Goal: Task Accomplishment & Management: Complete application form

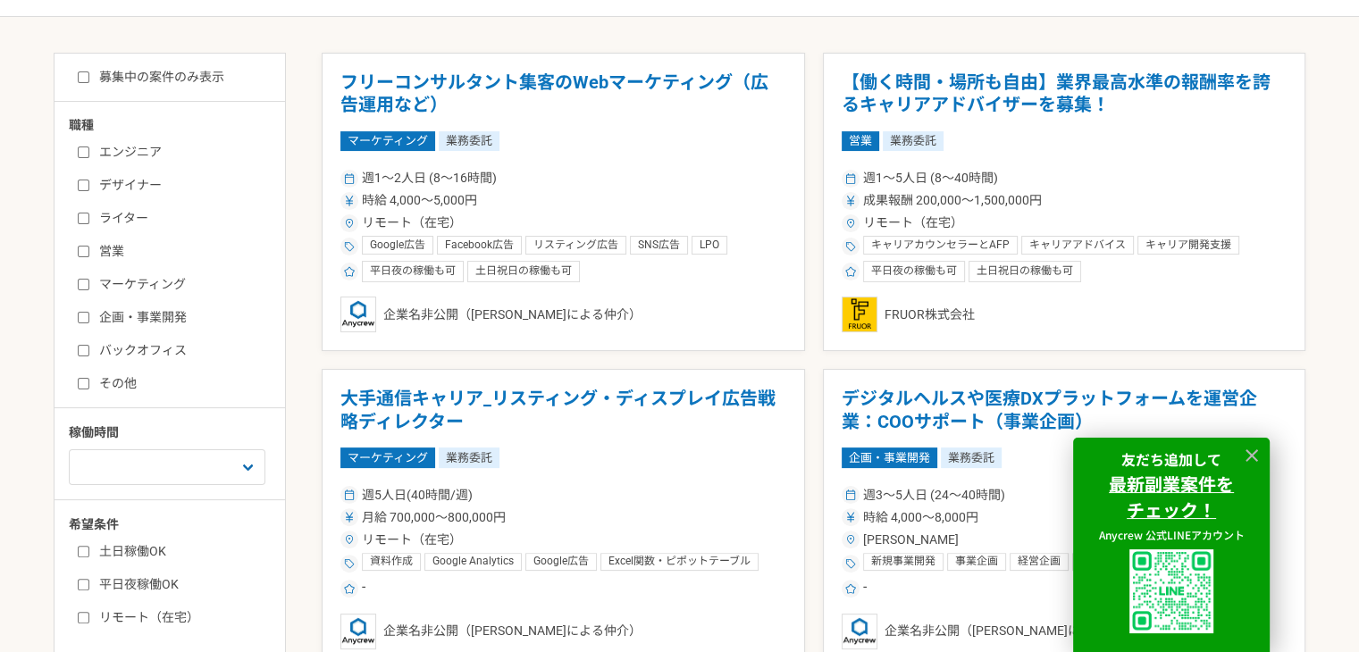
scroll to position [342, 0]
click at [156, 351] on label "バックオフィス" at bounding box center [181, 349] width 206 height 19
click at [89, 351] on input "バックオフィス" at bounding box center [84, 350] width 12 height 12
checkbox input "true"
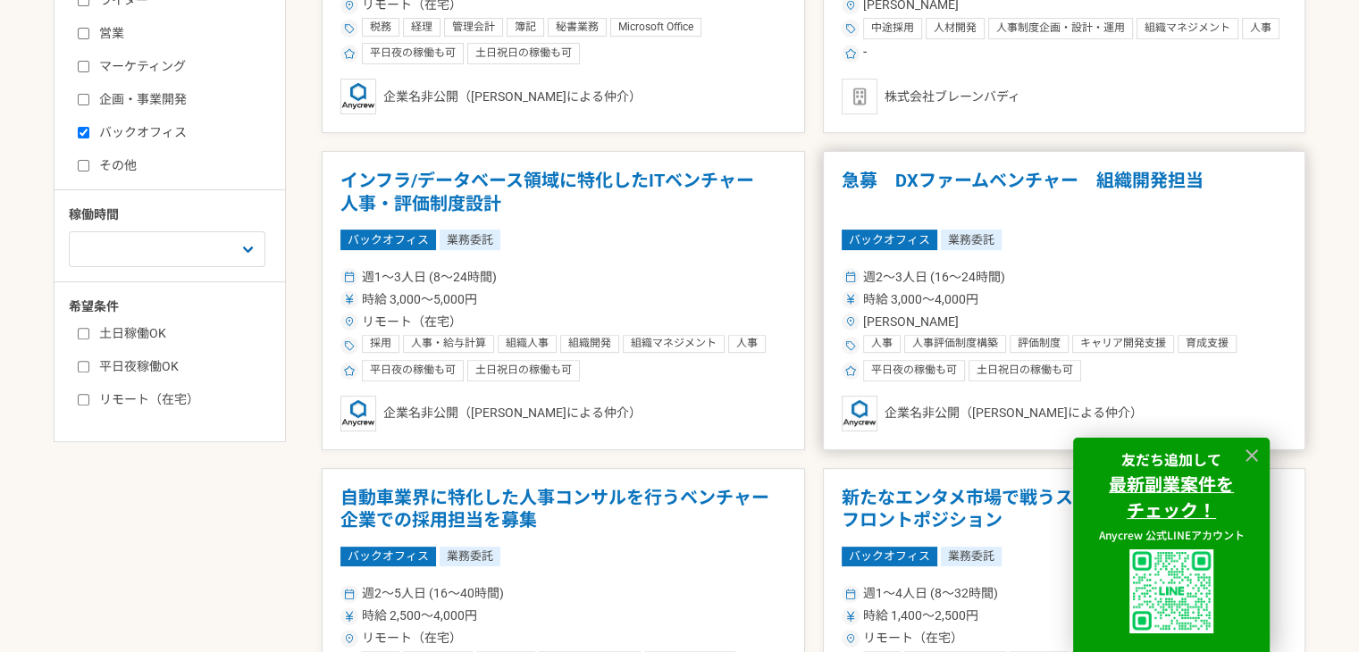
scroll to position [558, 0]
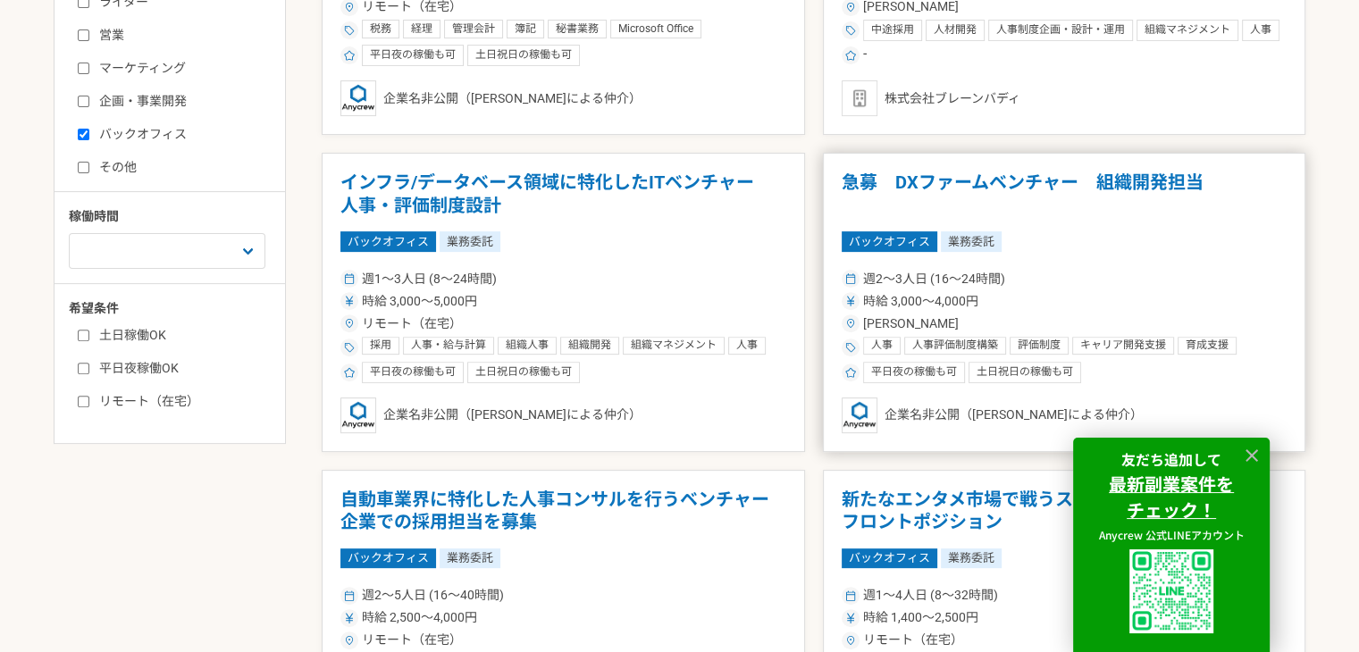
click at [1141, 261] on article "急募　DXファームベンチャー　組織開発担当 バックオフィス 業務委託 週2〜3人日 (16〜24時間) 時給 3,000〜4,000円 [PERSON_NAM…" at bounding box center [1064, 302] width 483 height 299
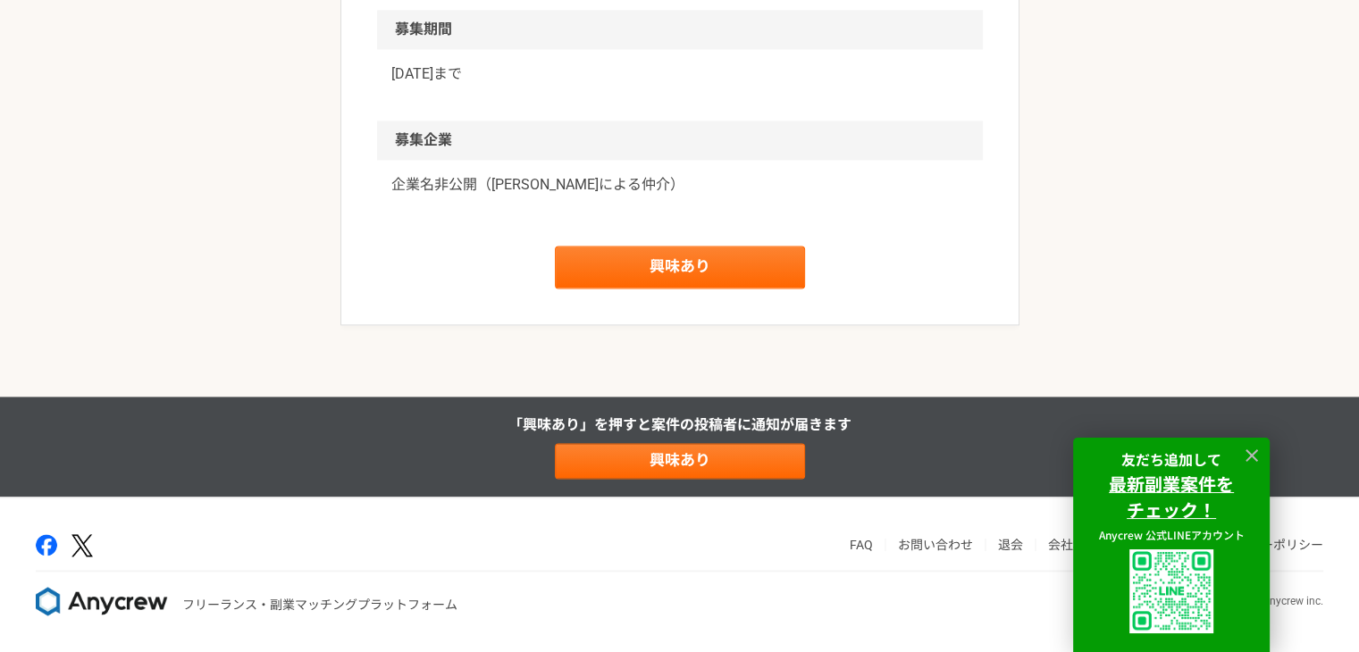
scroll to position [2550, 0]
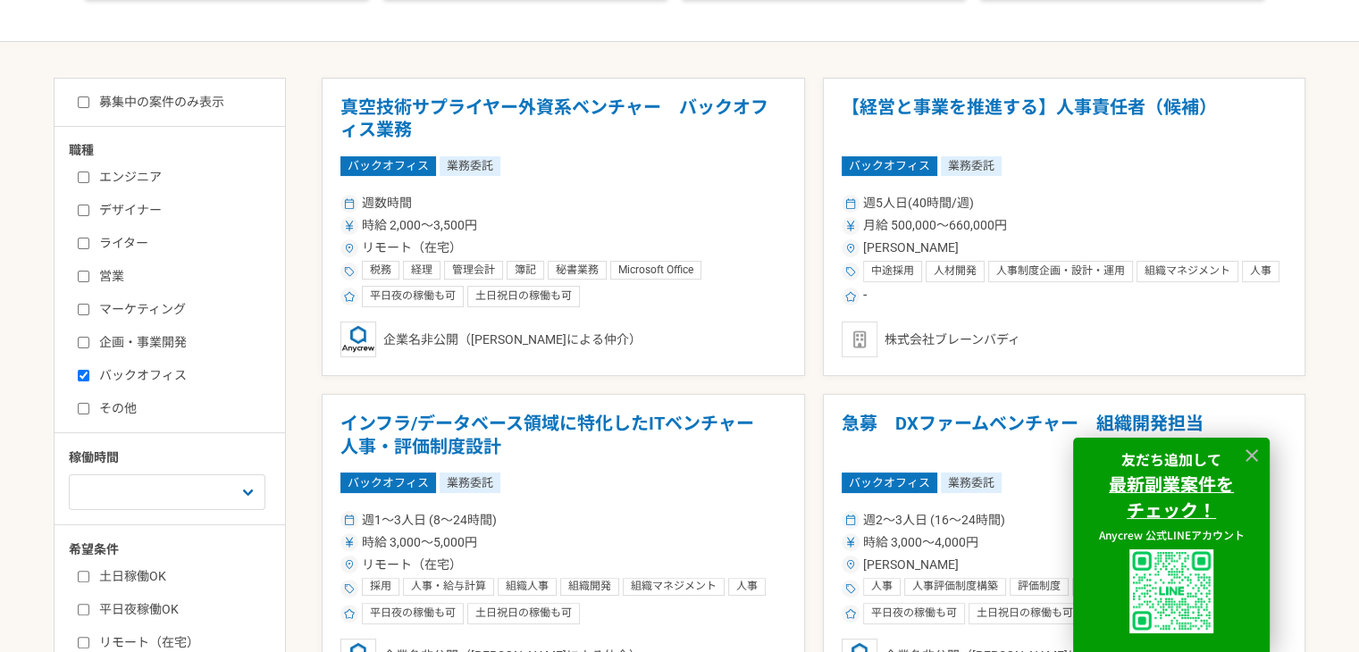
scroll to position [275, 0]
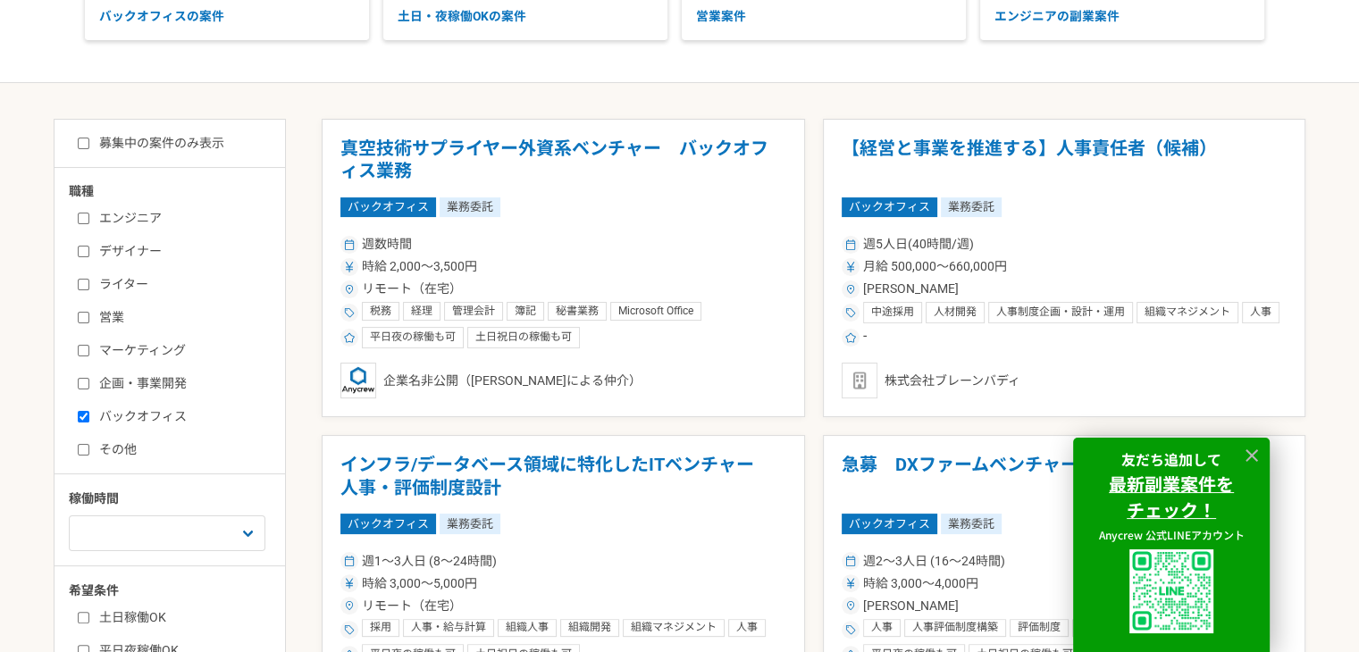
click at [79, 140] on input "募集中の案件のみ表示" at bounding box center [84, 144] width 12 height 12
checkbox input "true"
click at [1251, 458] on icon at bounding box center [1252, 456] width 21 height 21
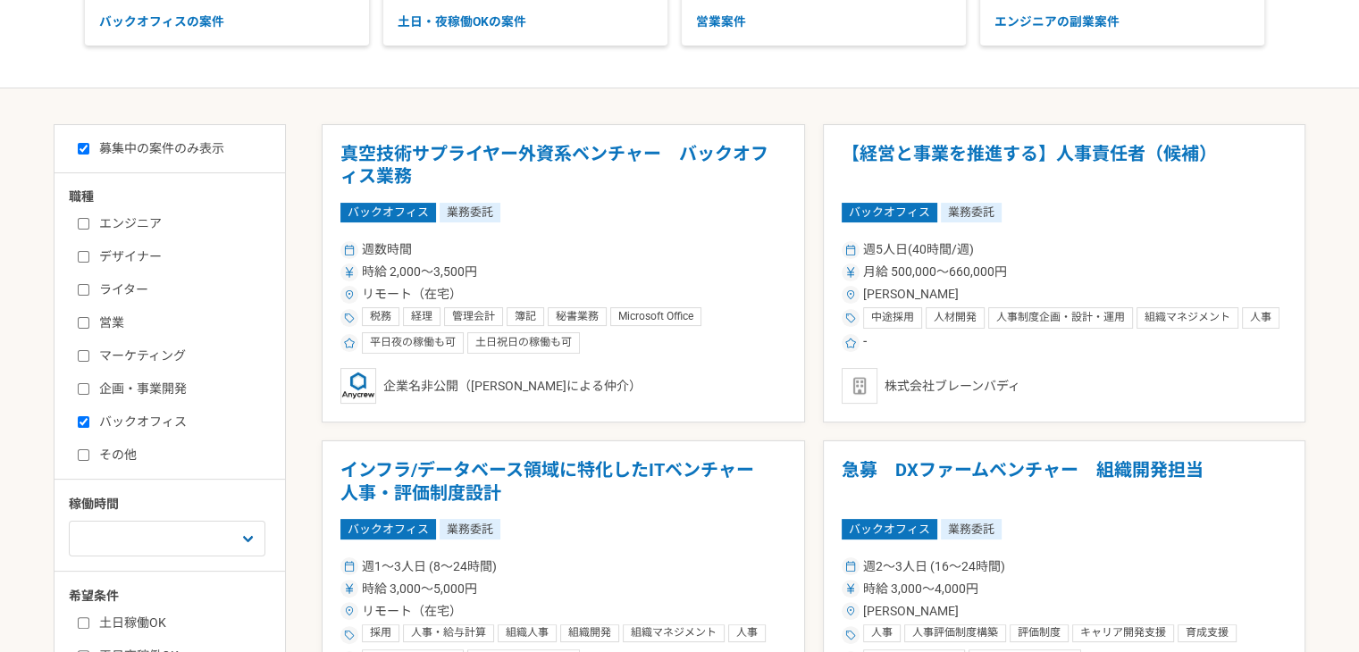
scroll to position [273, 0]
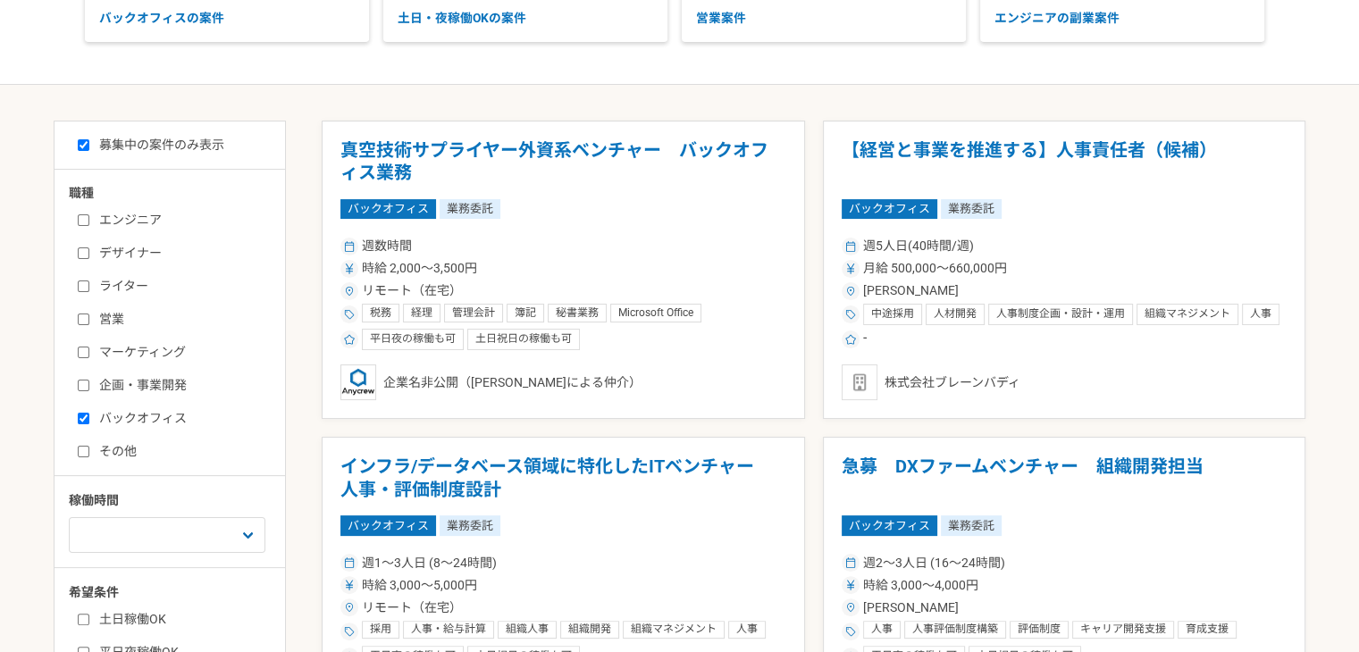
click at [79, 452] on input "その他" at bounding box center [84, 452] width 12 height 12
checkbox input "true"
click at [85, 419] on input "バックオフィス" at bounding box center [84, 419] width 12 height 12
checkbox input "false"
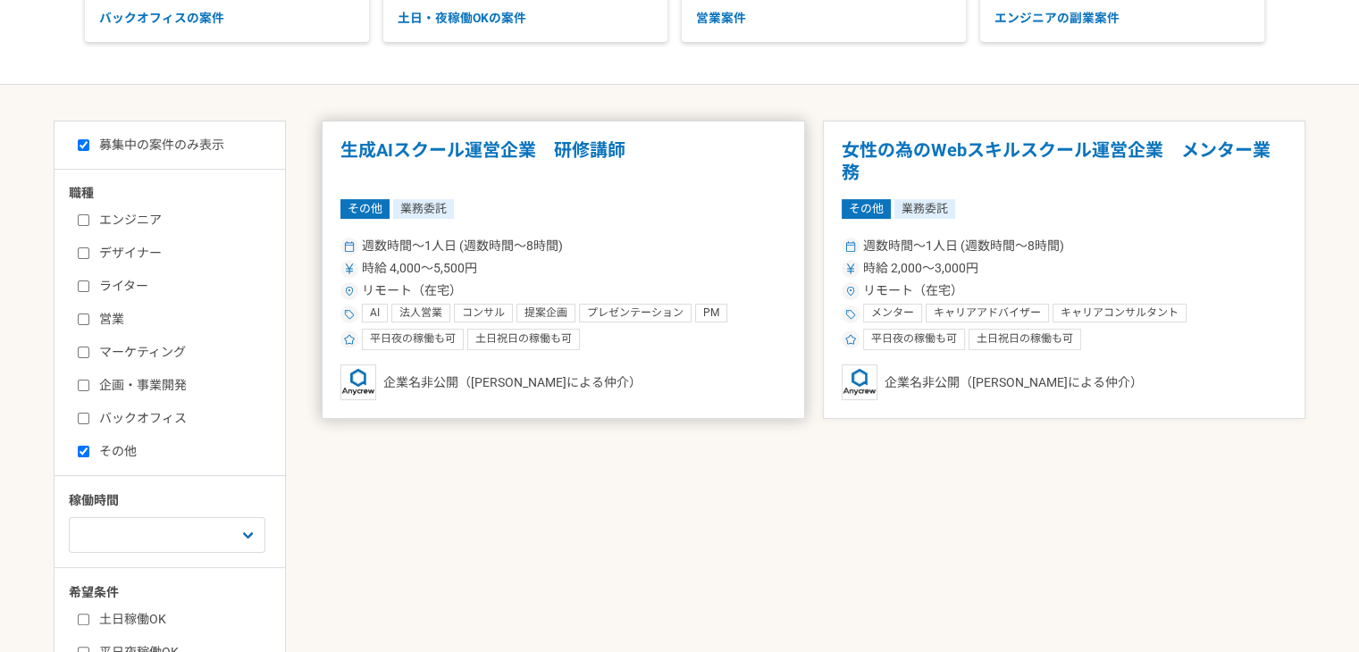
click at [643, 172] on h1 "生成AIスクール運営企業　研修講師" at bounding box center [563, 162] width 446 height 46
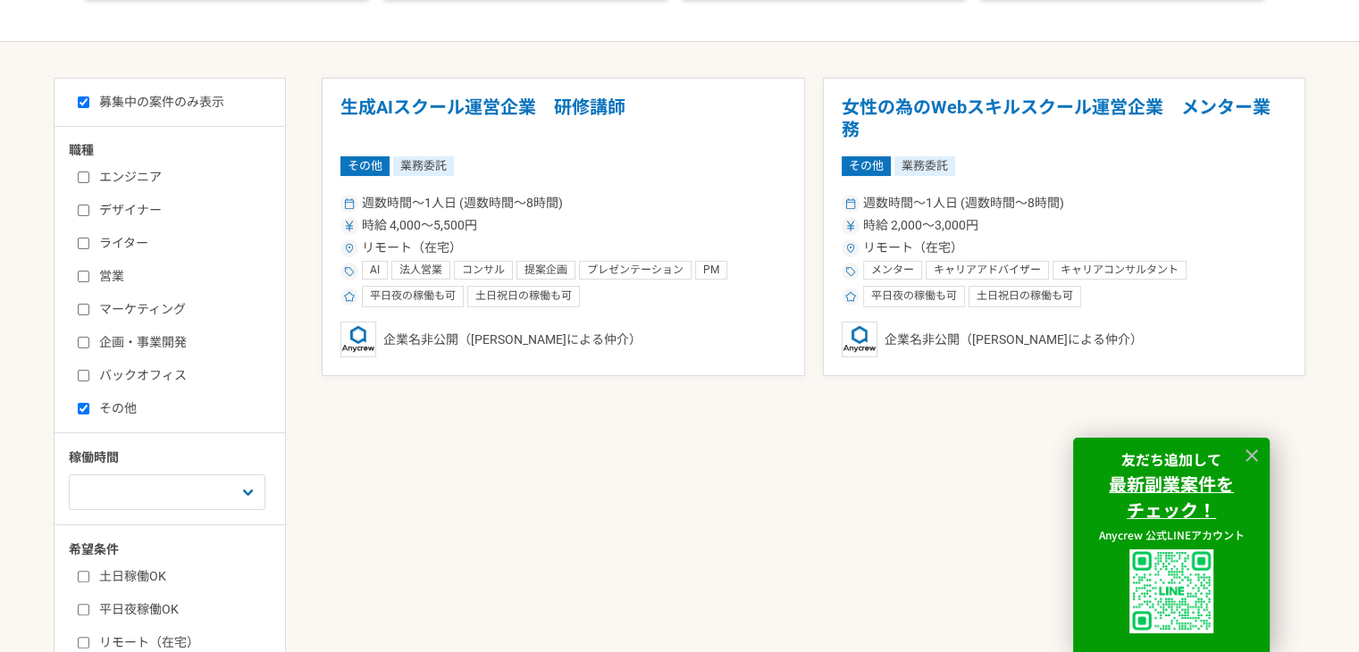
scroll to position [322, 0]
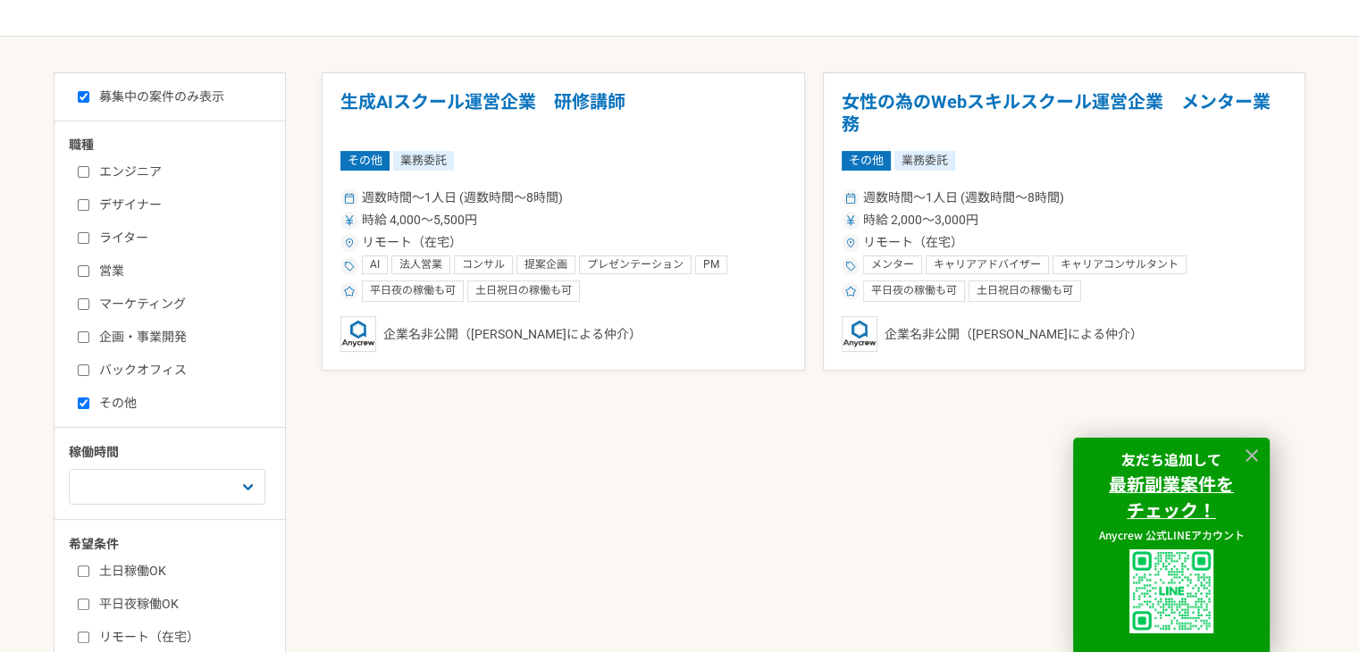
click at [1061, 139] on article "女性の為のWebスキルスクール運営企業　メンター業務 その他 業務委託 週数時間〜1人日 (週数時間〜8時間) 時給 2,000〜3,000円 リモート（在宅…" at bounding box center [1064, 221] width 483 height 299
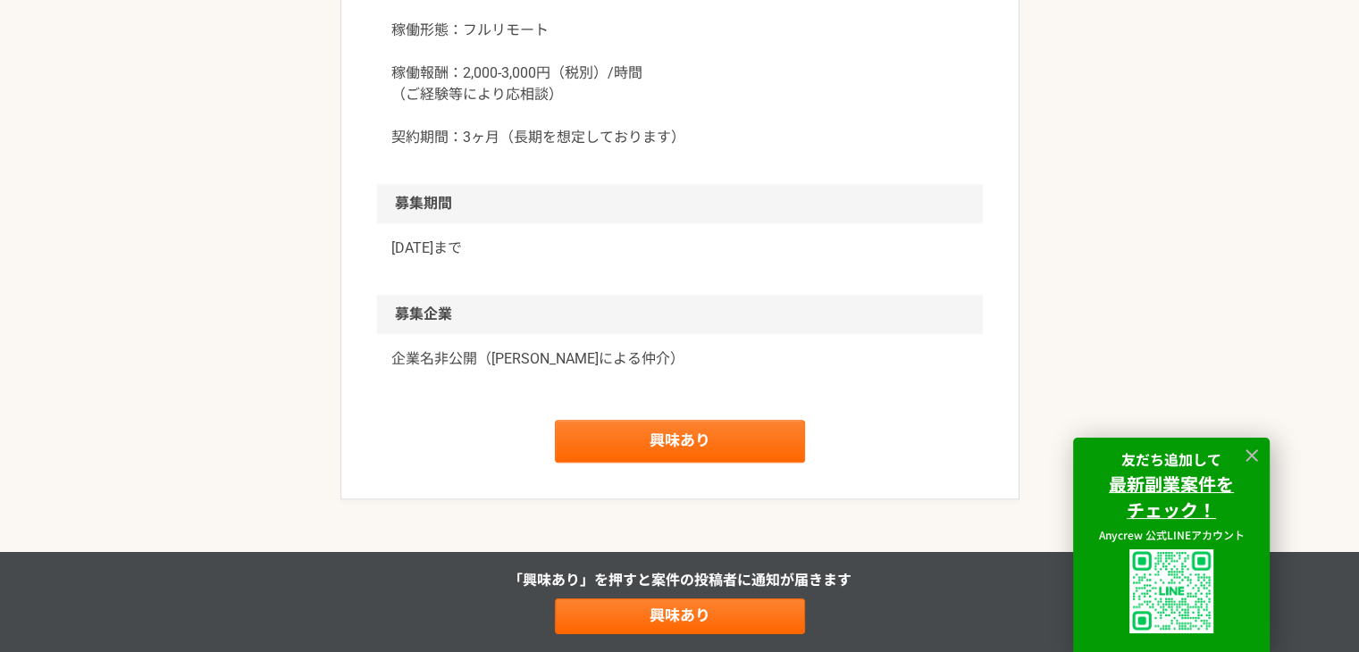
scroll to position [1854, 0]
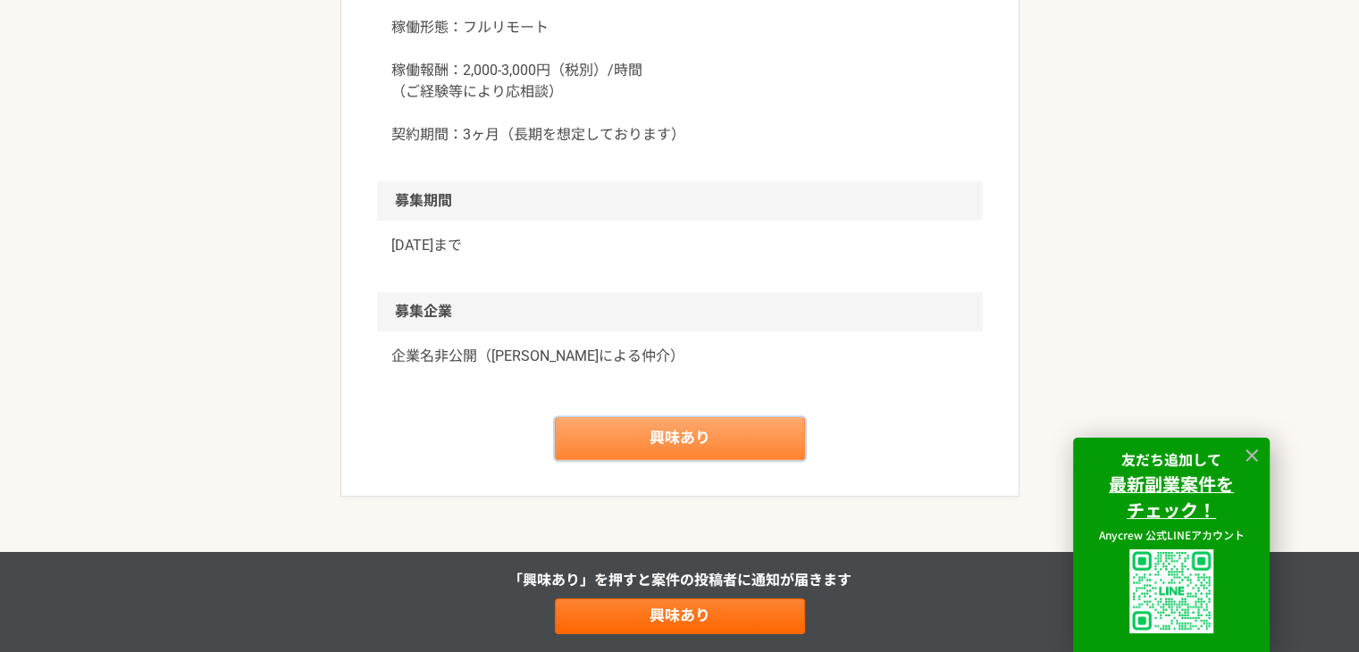
click at [733, 425] on link "興味あり" at bounding box center [680, 438] width 250 height 43
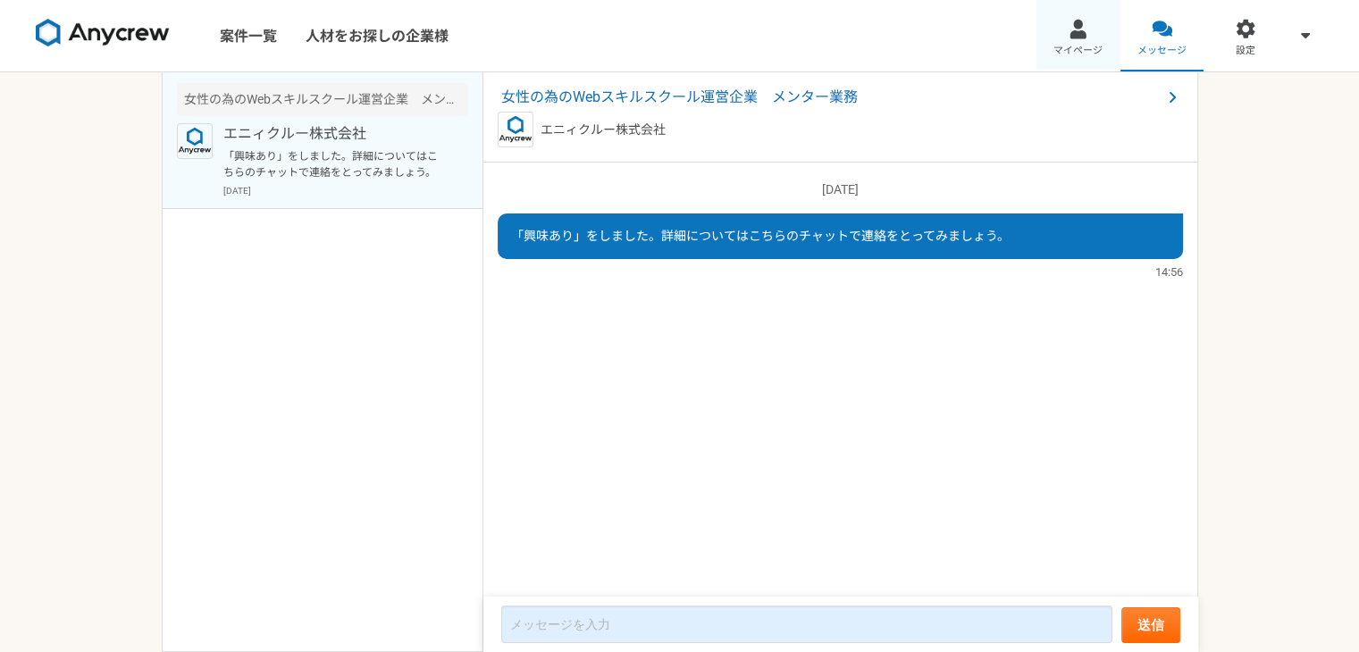
click at [1069, 47] on span "マイページ" at bounding box center [1078, 51] width 49 height 14
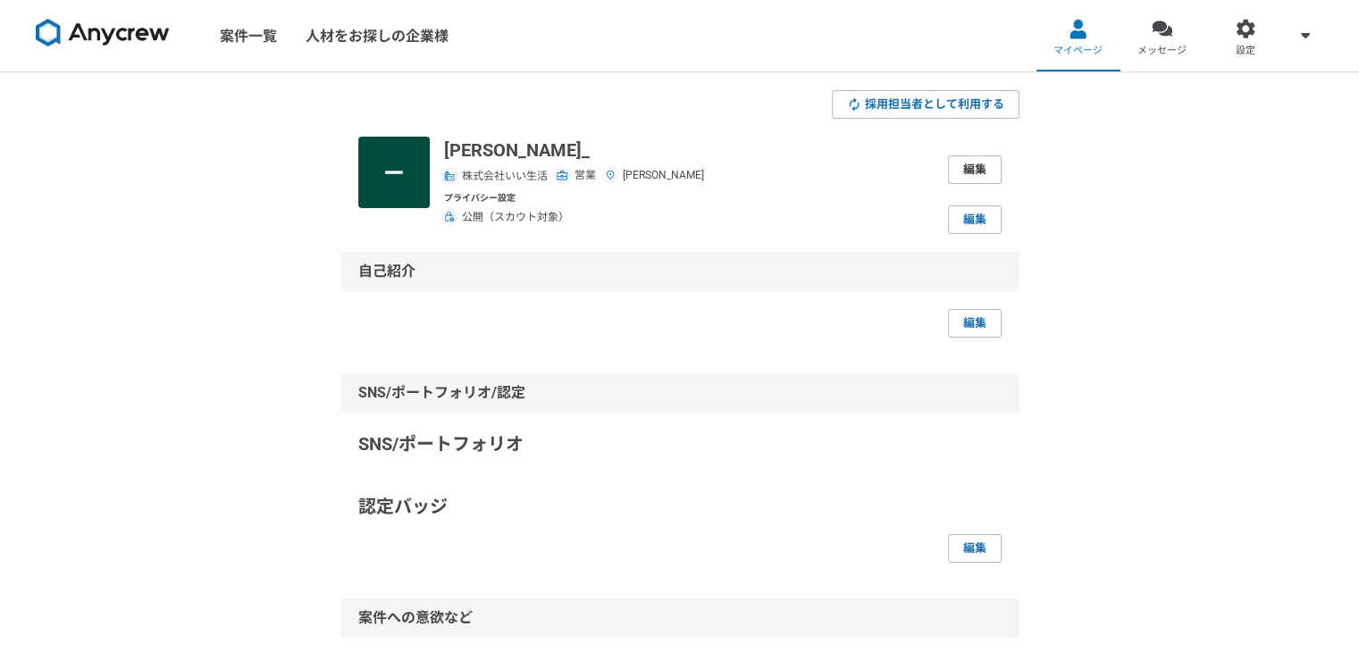
click at [985, 169] on link "編集" at bounding box center [975, 169] width 54 height 29
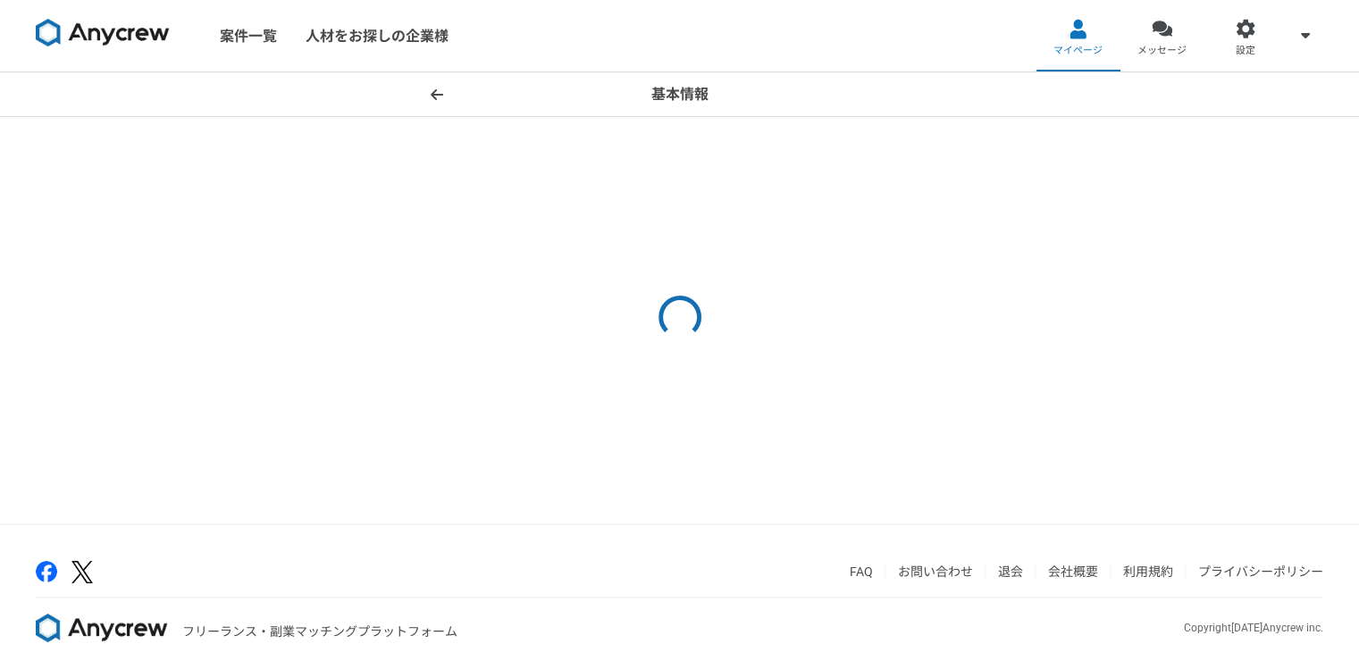
select select "4"
select select "13"
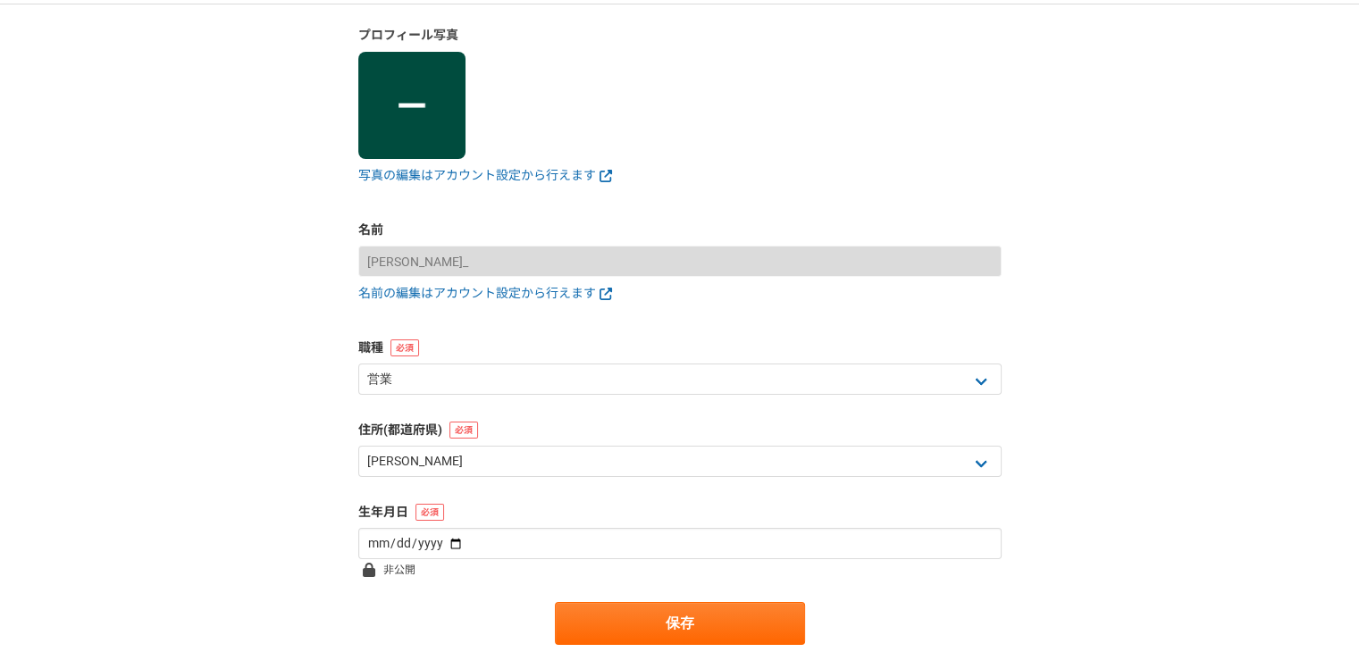
scroll to position [129, 0]
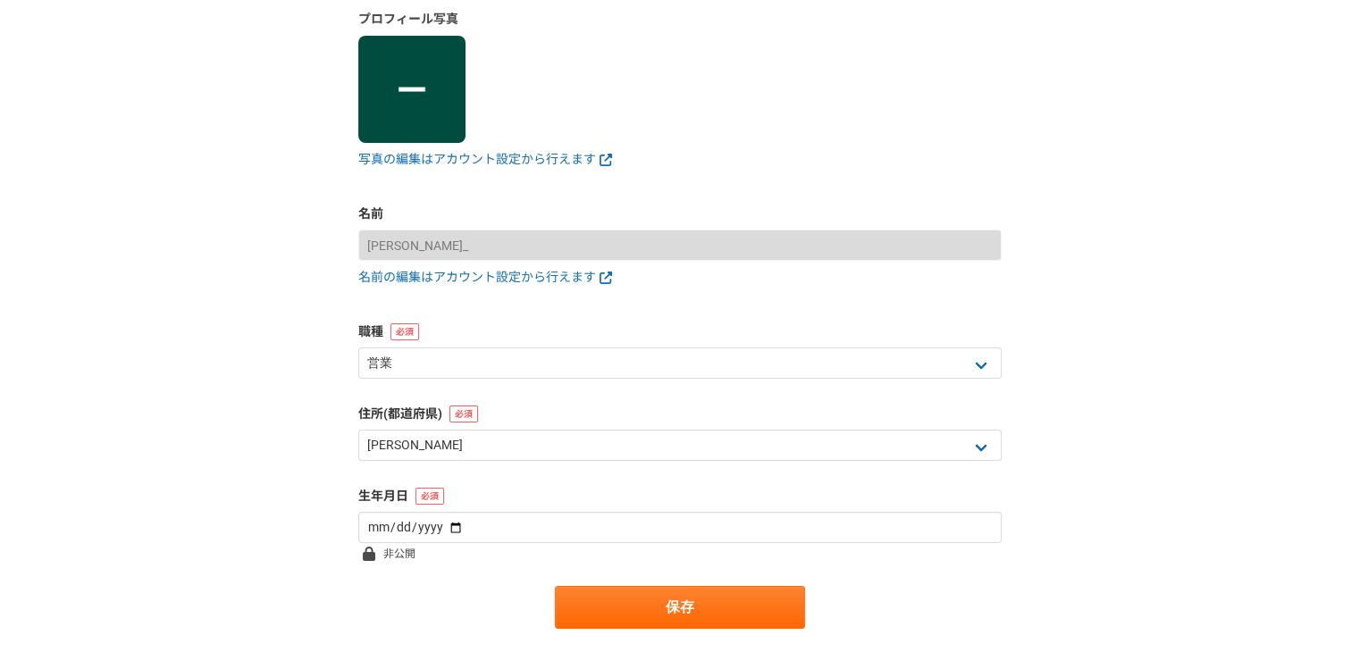
click at [763, 390] on form "プロフィール写真 写真の編集はアカウント設定から行えます 名前 [PERSON_NAME]_ 名前の編集はアカウント設定から行えます 職種 エンジニア デザイ…" at bounding box center [679, 319] width 643 height 619
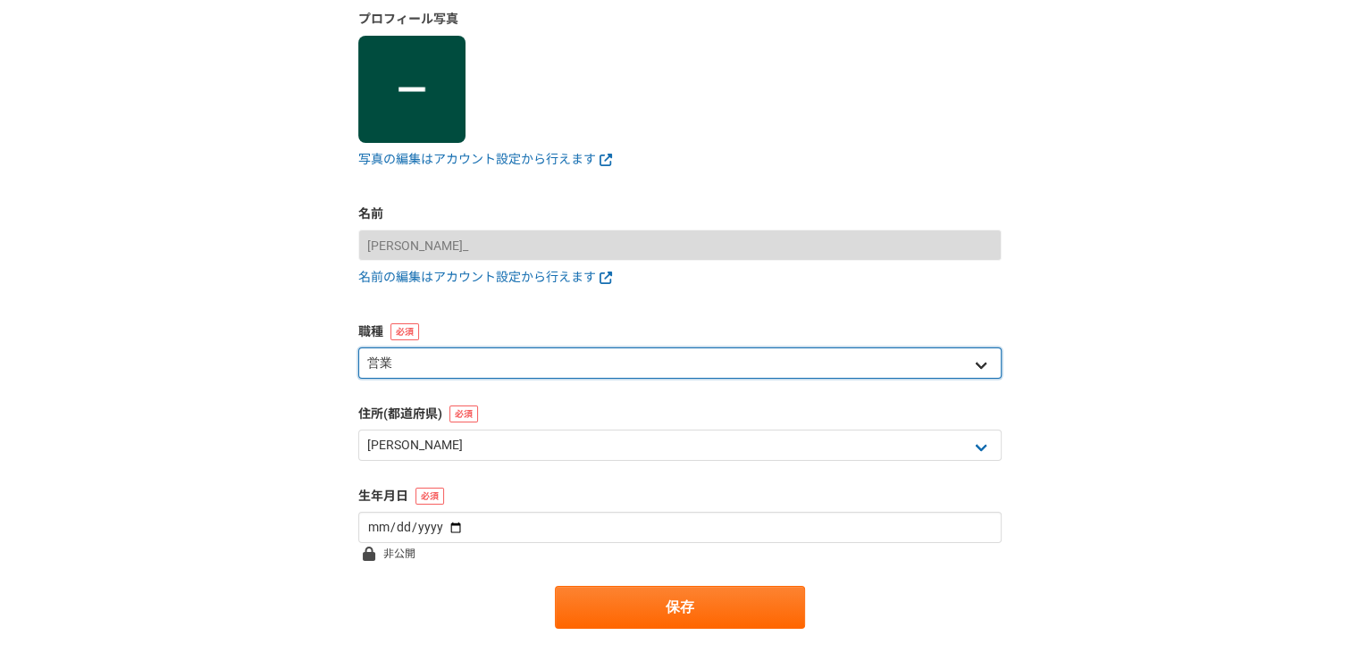
click at [755, 368] on select "エンジニア デザイナー ライター 営業 マーケティング 企画・事業開発 バックオフィス その他" at bounding box center [679, 363] width 643 height 31
select select "7"
click at [358, 348] on select "エンジニア デザイナー ライター 営業 マーケティング 企画・事業開発 バックオフィス その他" at bounding box center [679, 363] width 643 height 31
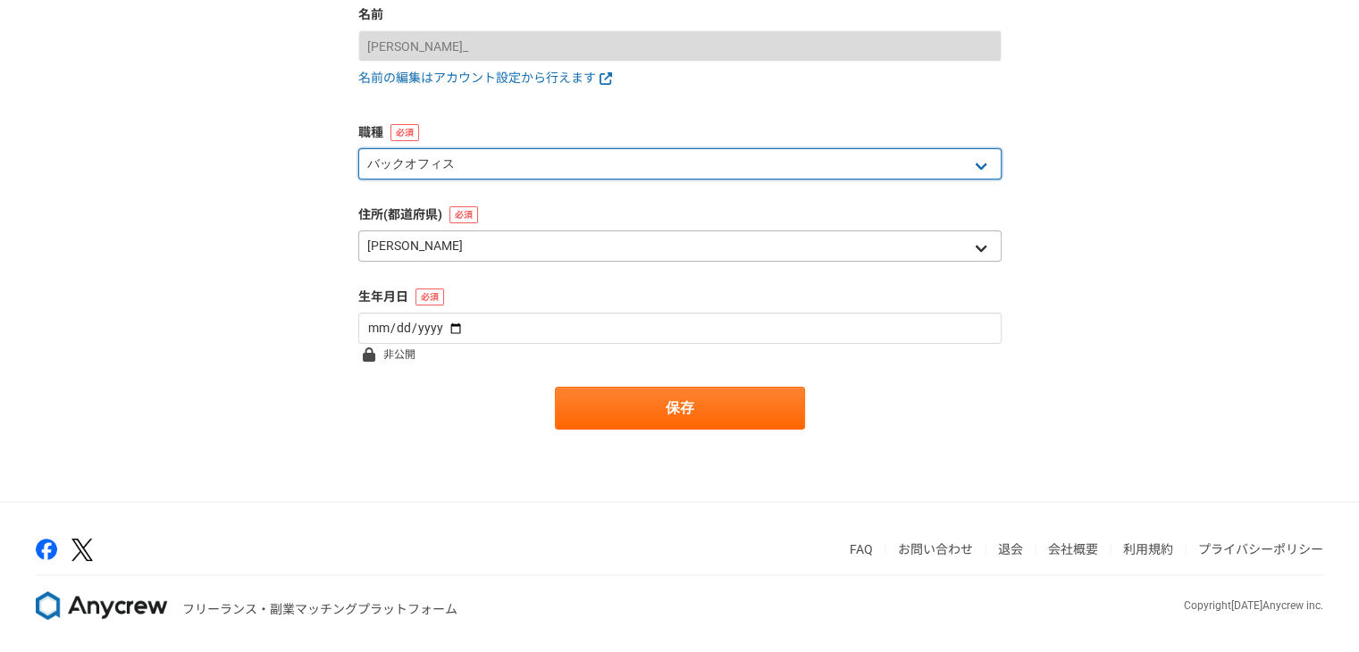
scroll to position [329, 0]
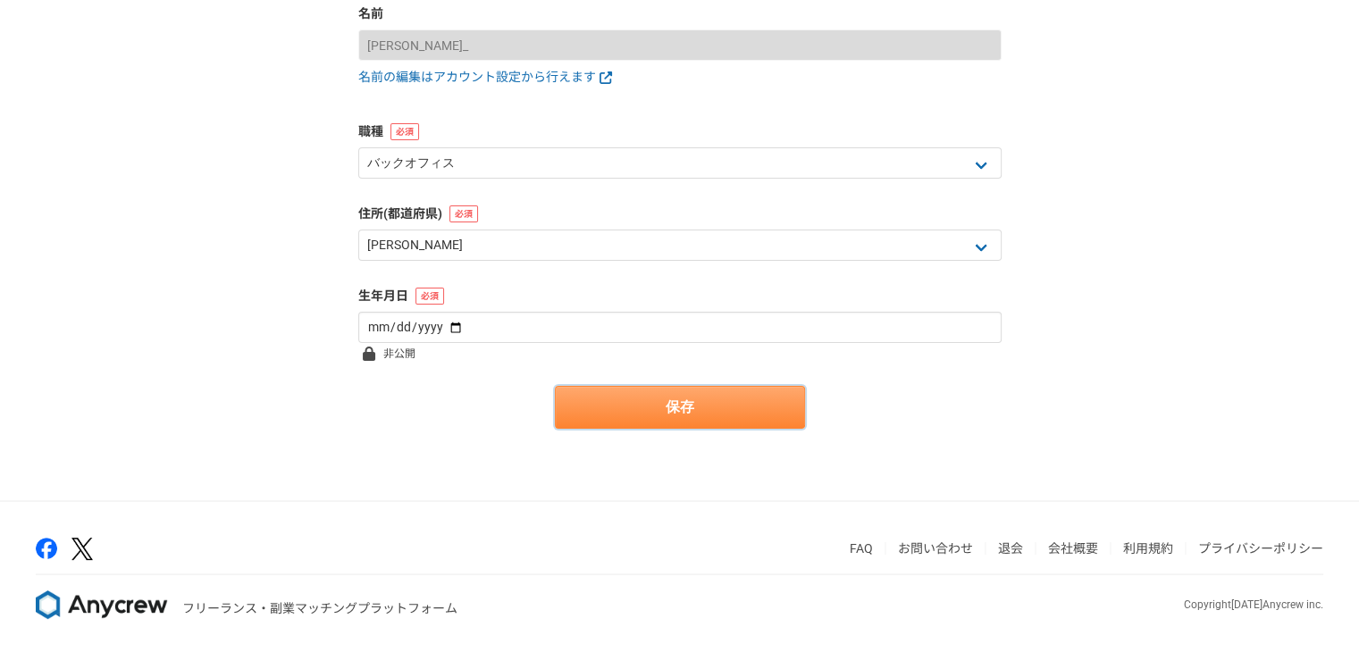
click at [636, 415] on button "保存" at bounding box center [680, 407] width 250 height 43
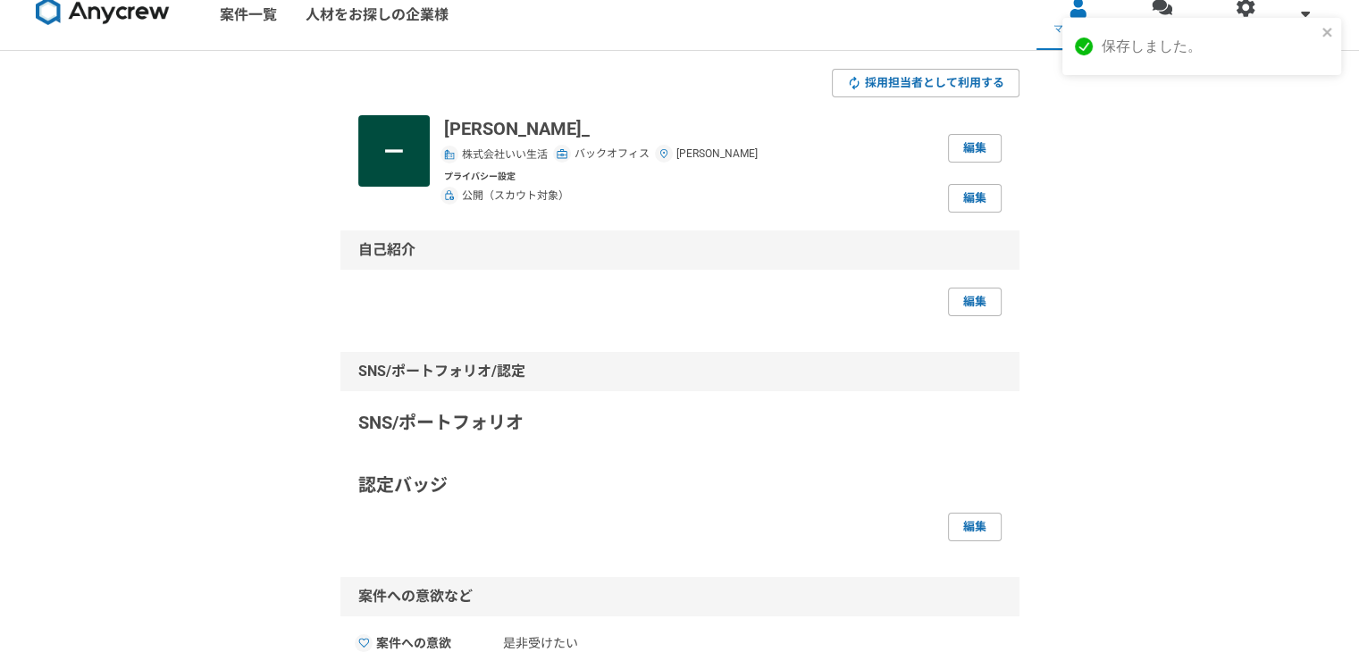
scroll to position [25, 0]
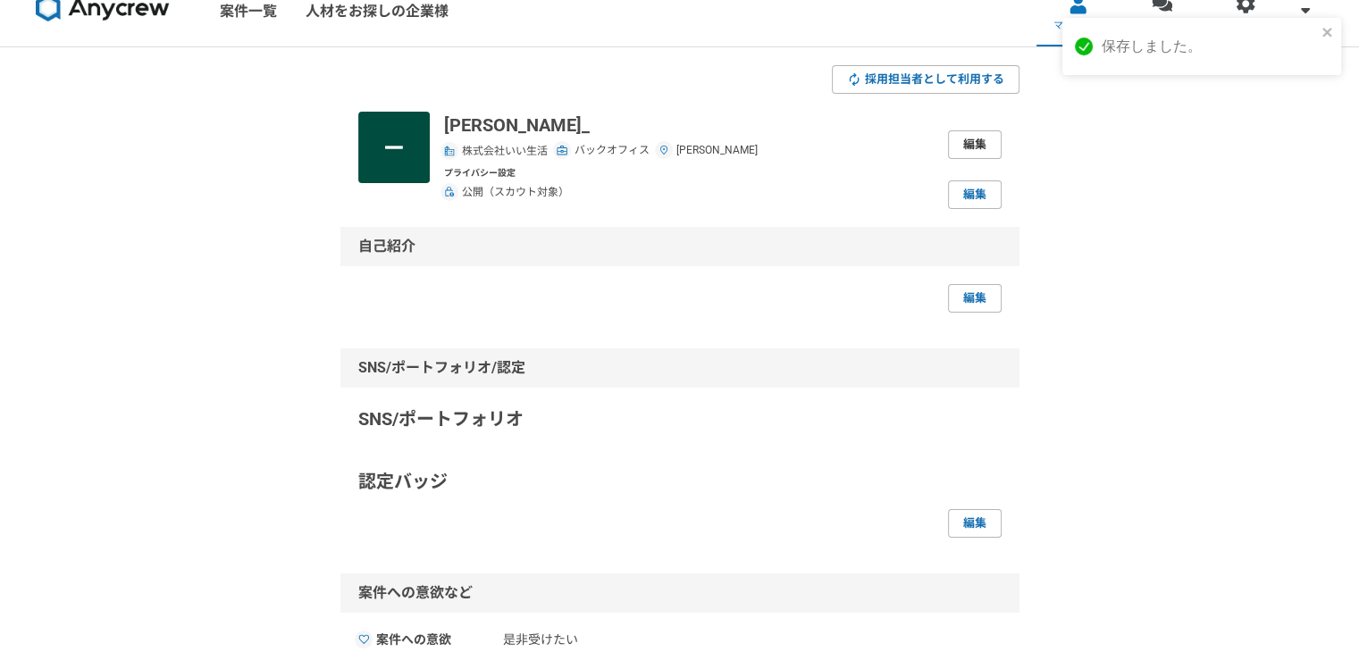
click at [970, 156] on link "編集" at bounding box center [975, 144] width 54 height 29
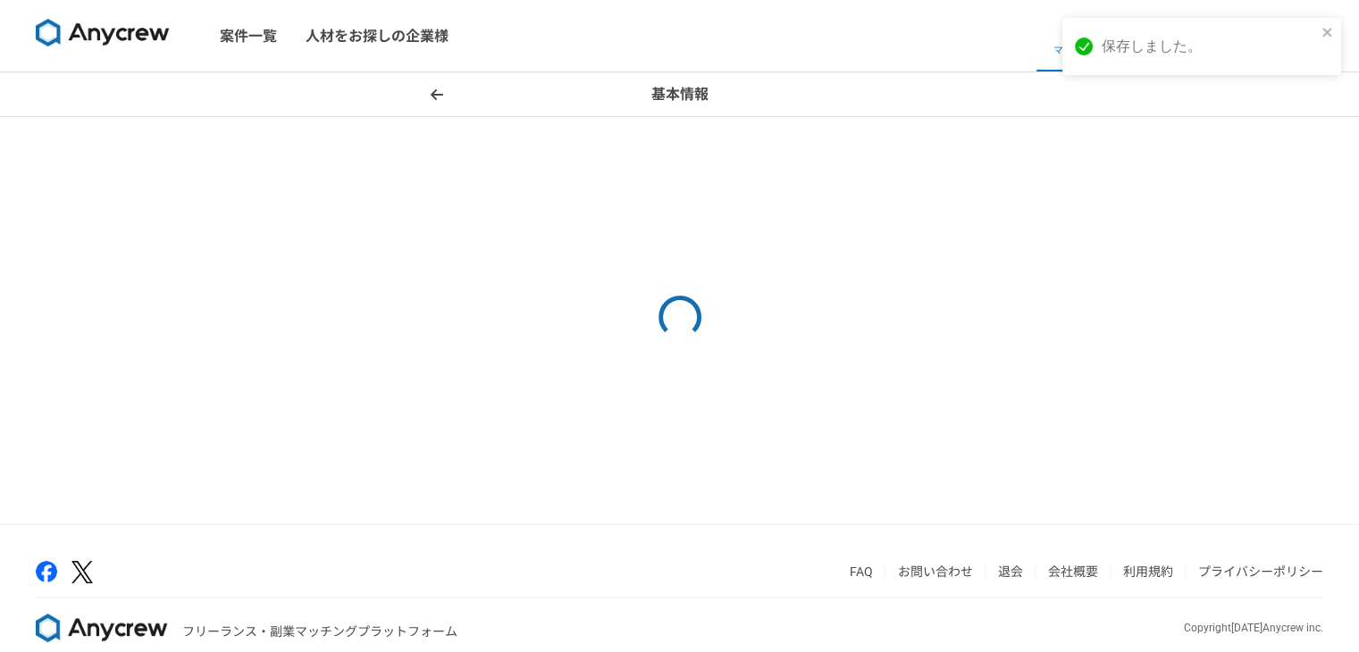
select select "7"
select select "13"
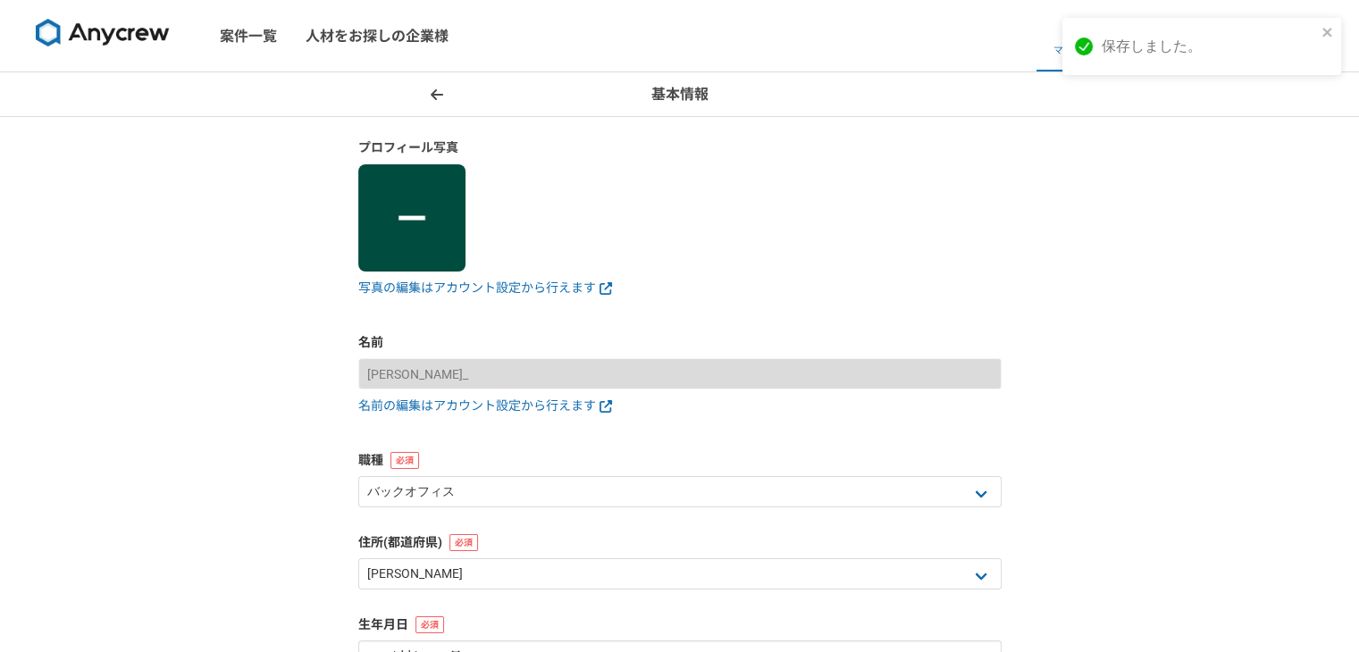
scroll to position [332, 0]
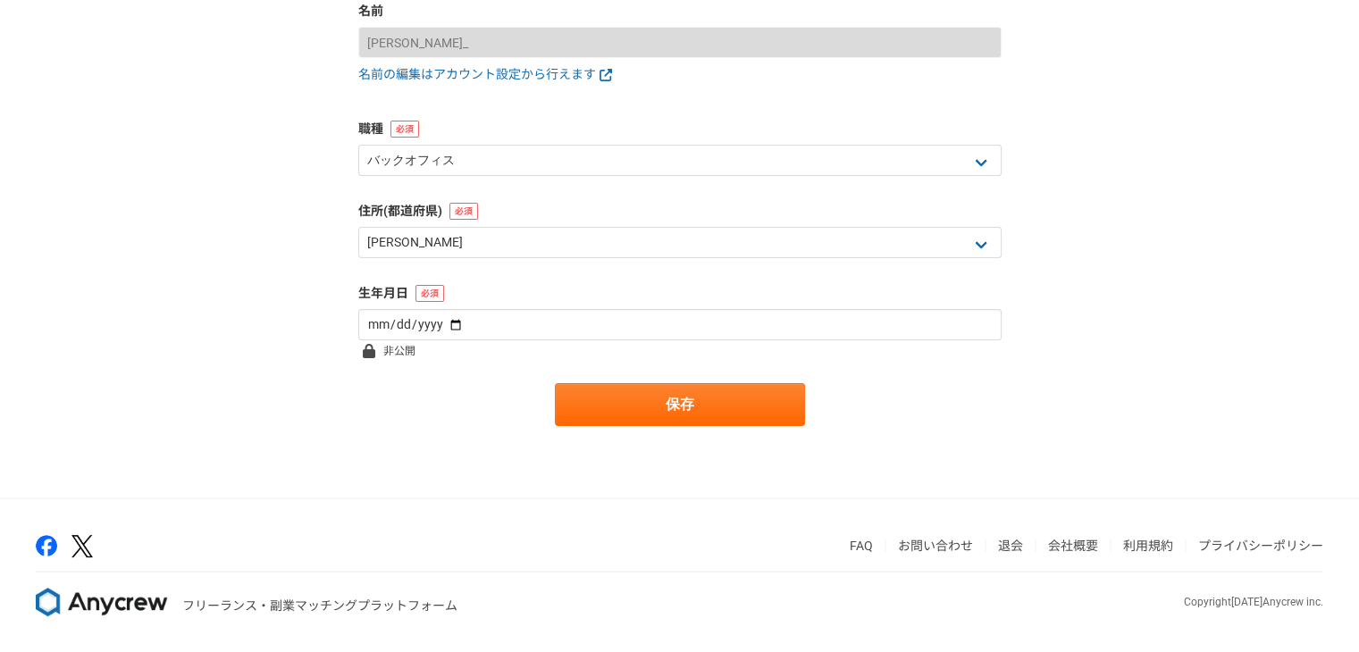
click at [645, 426] on main "プロフィール写真 写真の編集はアカウント設定から行えます 名前 [PERSON_NAME]_ 名前の編集はアカウント設定から行えます 職種 エンジニア デザイ…" at bounding box center [679, 142] width 679 height 712
click at [634, 409] on button "保存" at bounding box center [680, 404] width 250 height 43
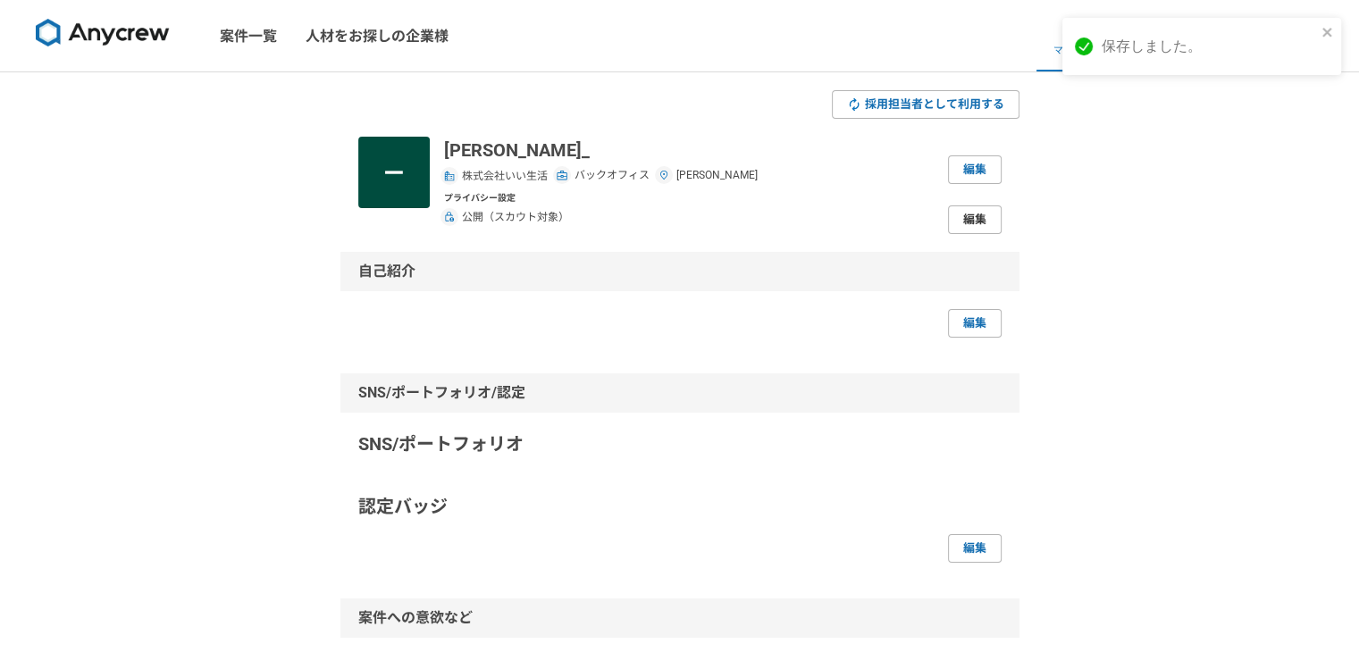
click at [960, 216] on link "編集" at bounding box center [975, 220] width 54 height 29
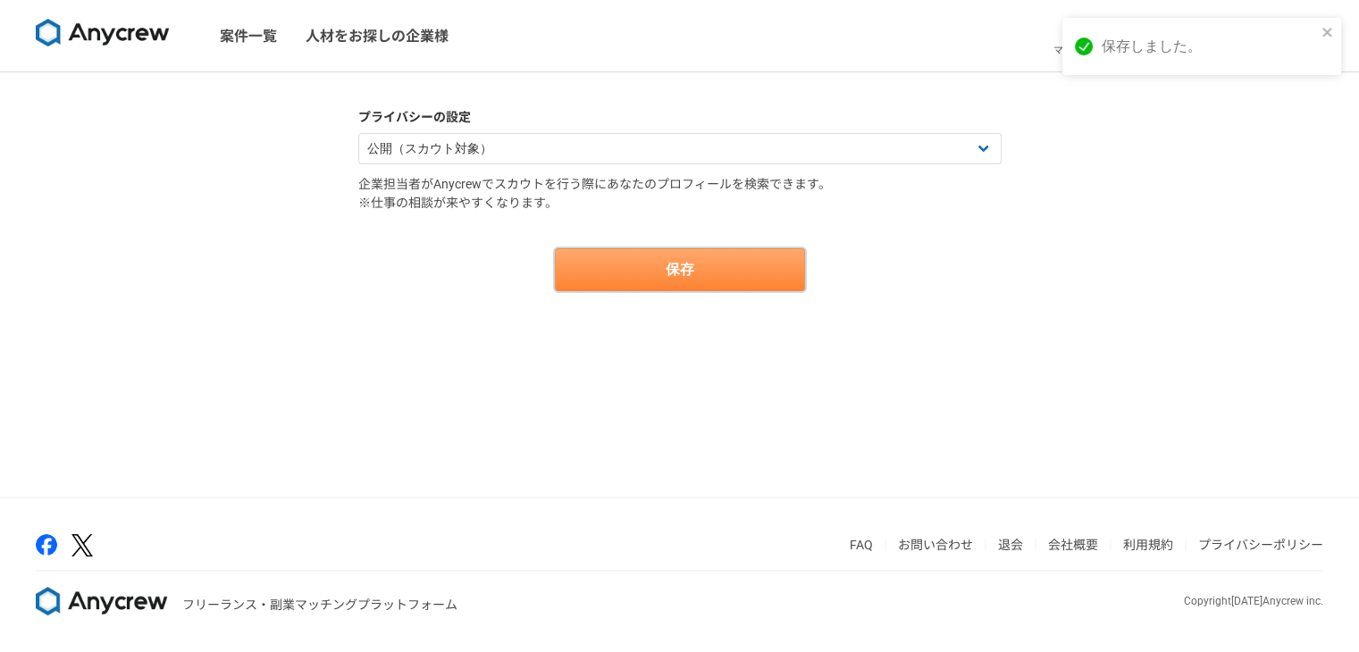
click at [714, 261] on button "保存" at bounding box center [680, 269] width 250 height 43
click at [711, 270] on button "保存" at bounding box center [680, 269] width 250 height 43
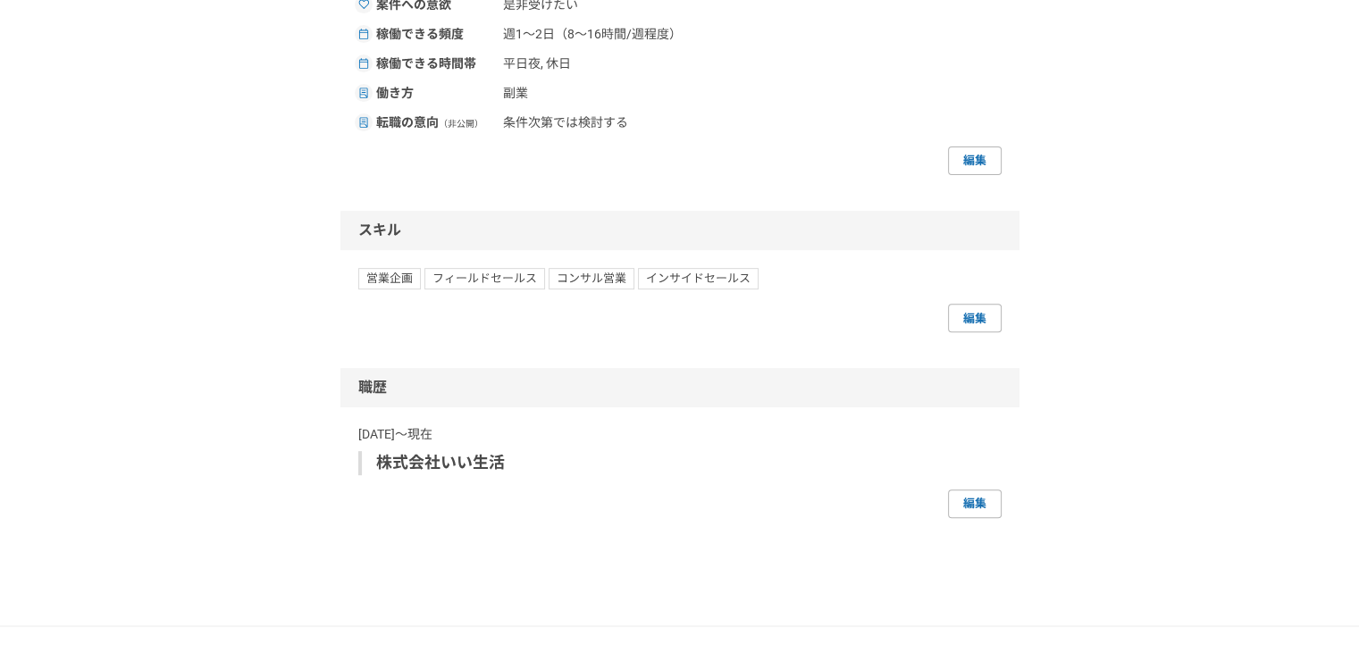
scroll to position [661, 0]
click at [965, 495] on link "編集" at bounding box center [975, 503] width 54 height 29
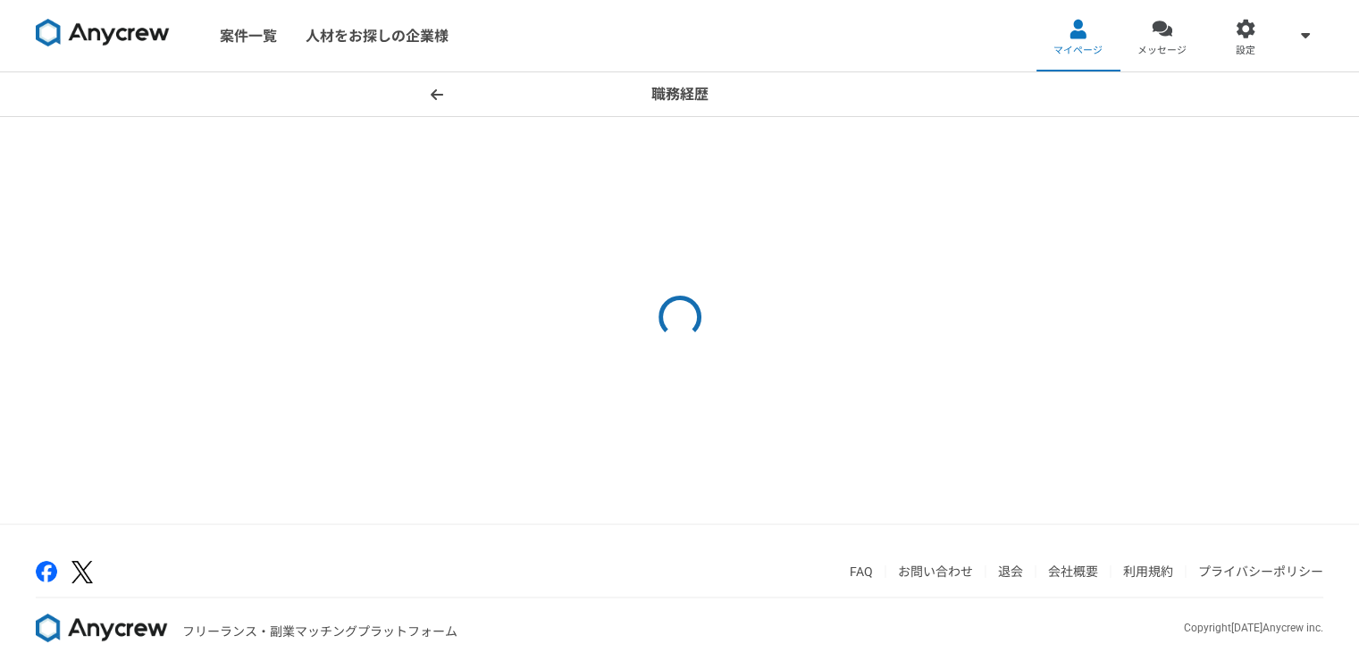
select select "[DATE]"
select select
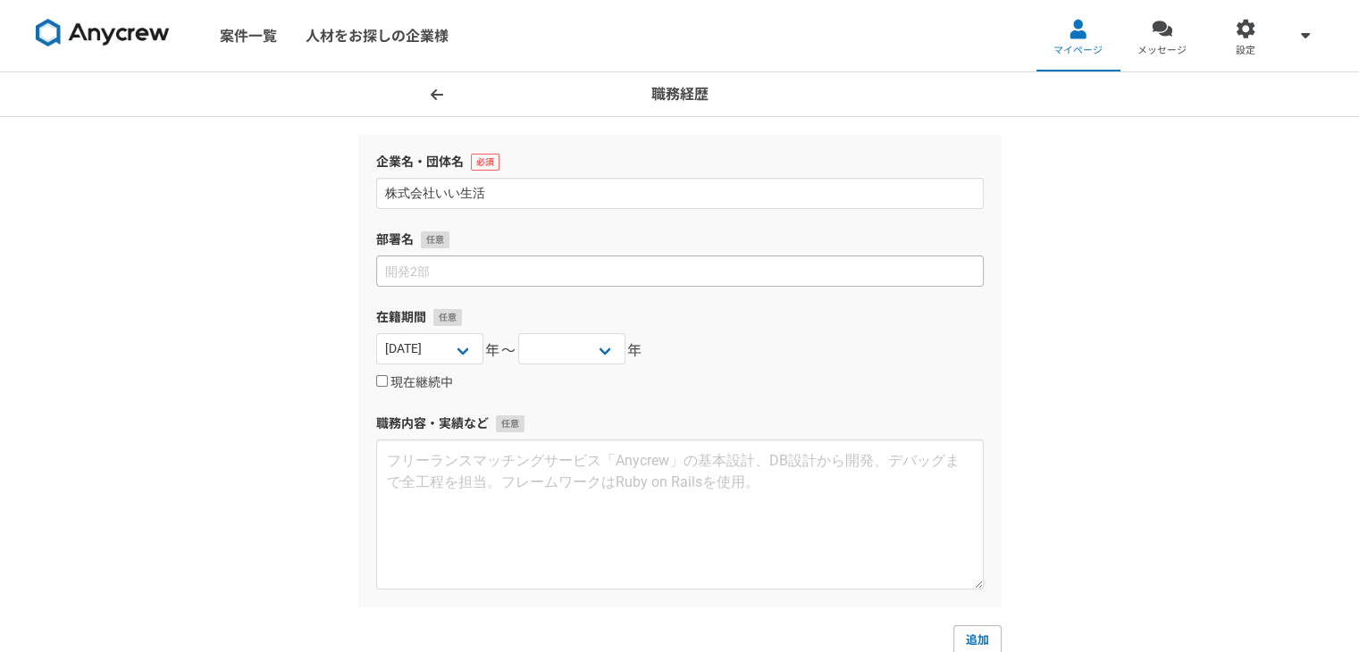
scroll to position [132, 0]
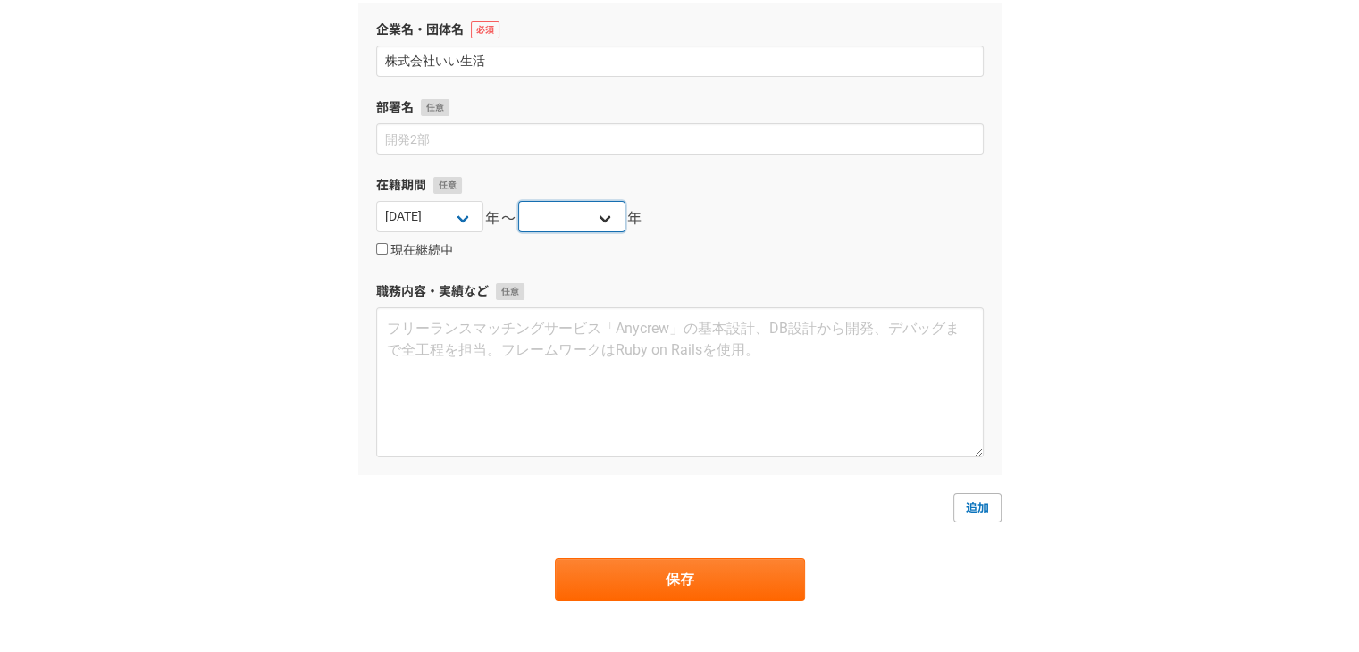
click at [567, 202] on select "[DATE] [DATE] [DATE] [DATE] [DATE] [DATE] [DATE] [DATE] [DATE] [DATE] [DATE] [D…" at bounding box center [571, 216] width 107 height 31
click at [453, 214] on select "[DATE] [DATE] [DATE] [DATE] [DATE] [DATE] [DATE] [DATE] [DATE] [DATE] [DATE] [D…" at bounding box center [429, 216] width 107 height 31
select select "[DATE]"
click at [376, 201] on select "[DATE] [DATE] [DATE] [DATE] [DATE] [DATE] [DATE] [DATE] [DATE] [DATE] [DATE] [D…" at bounding box center [429, 216] width 107 height 31
click at [596, 212] on select "[DATE] [DATE] [DATE] [DATE] [DATE] [DATE] [DATE] [DATE] [DATE] [DATE] [DATE] [D…" at bounding box center [571, 216] width 107 height 31
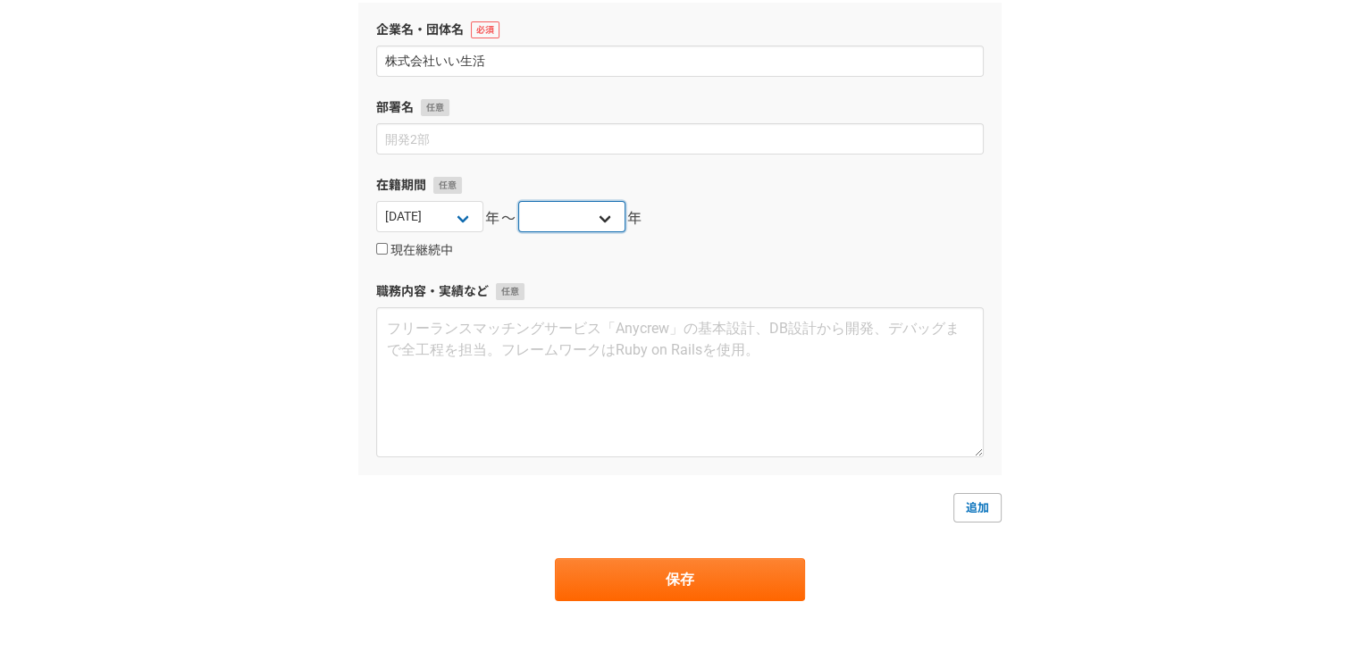
select select "[DATE]"
click at [518, 201] on select "[DATE] [DATE] [DATE] [DATE] [DATE] [DATE] [DATE] [DATE] [DATE] [DATE] [DATE] [D…" at bounding box center [571, 216] width 107 height 31
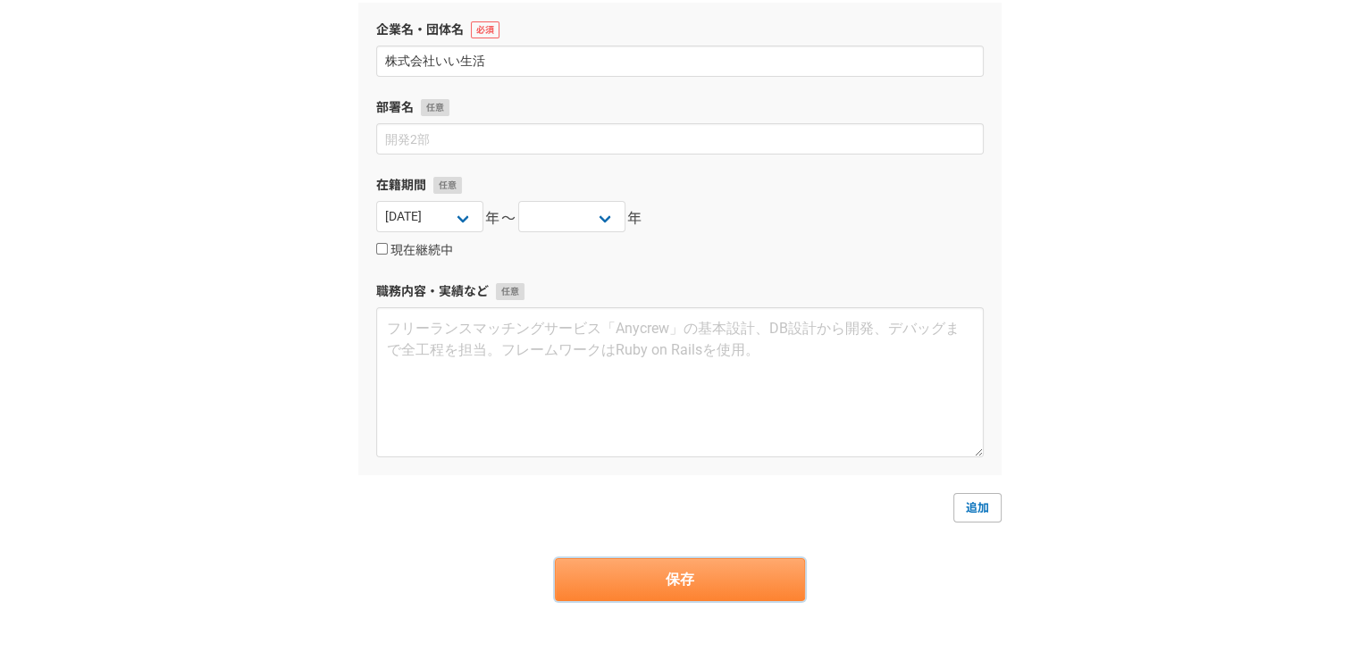
click at [695, 584] on button "保存" at bounding box center [680, 579] width 250 height 43
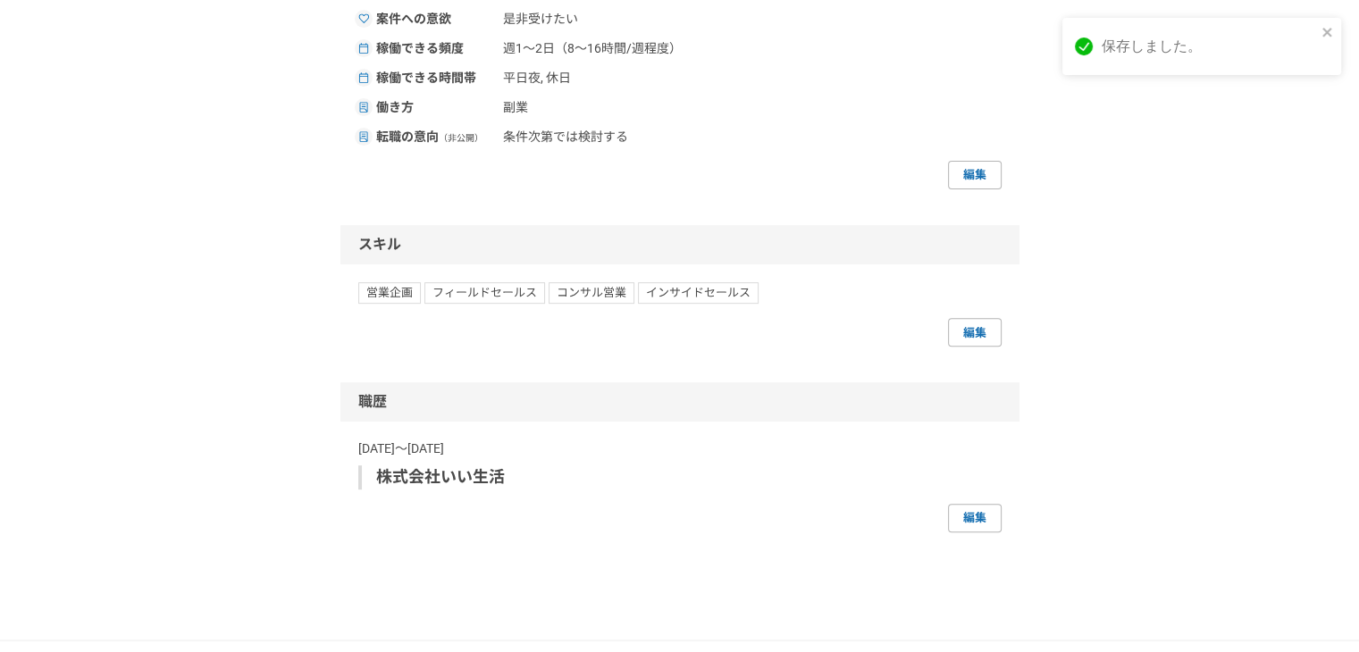
scroll to position [788, 0]
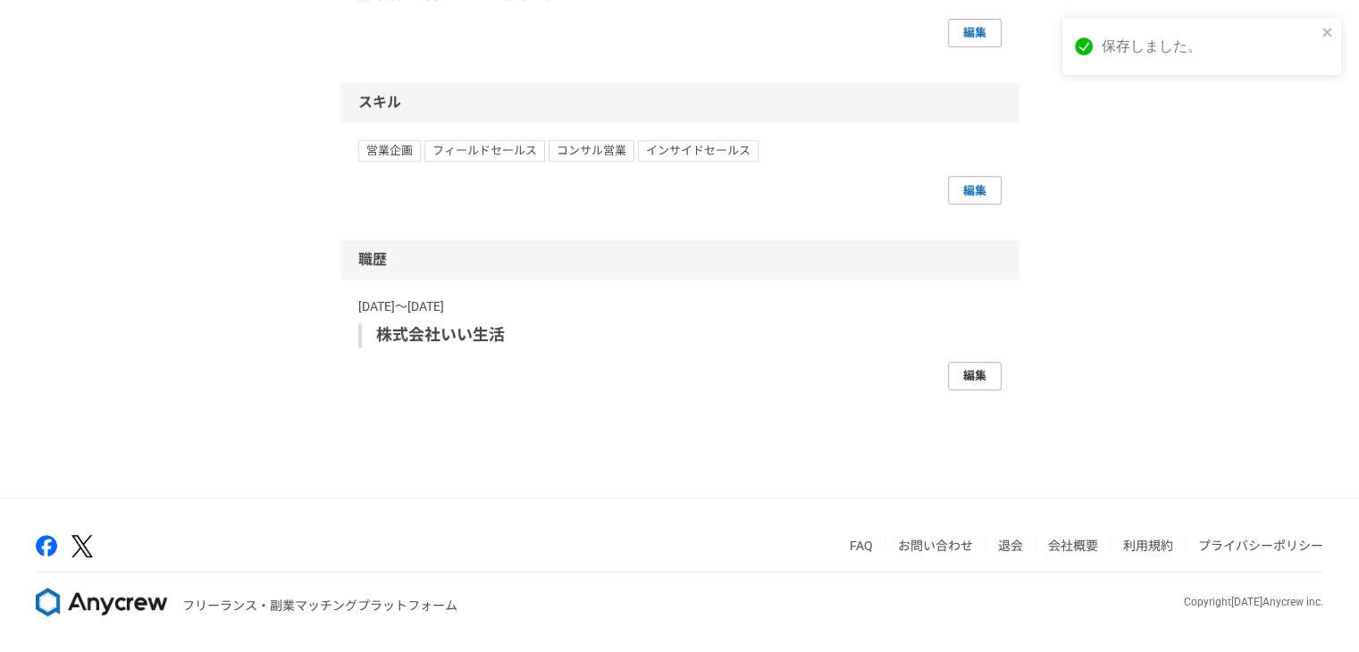
click at [984, 372] on link "編集" at bounding box center [975, 376] width 54 height 29
select select "[DATE]"
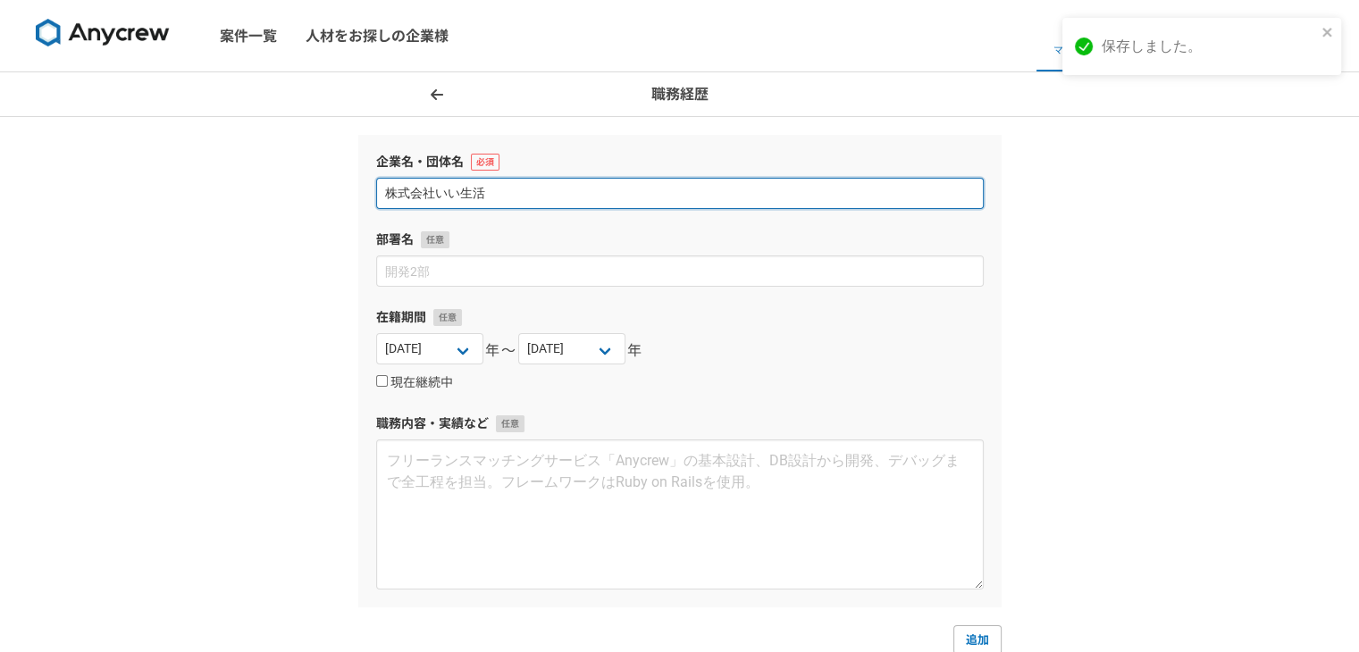
click at [529, 190] on input "株式会社いい生活" at bounding box center [680, 193] width 608 height 31
type input "株式会社リクルート"
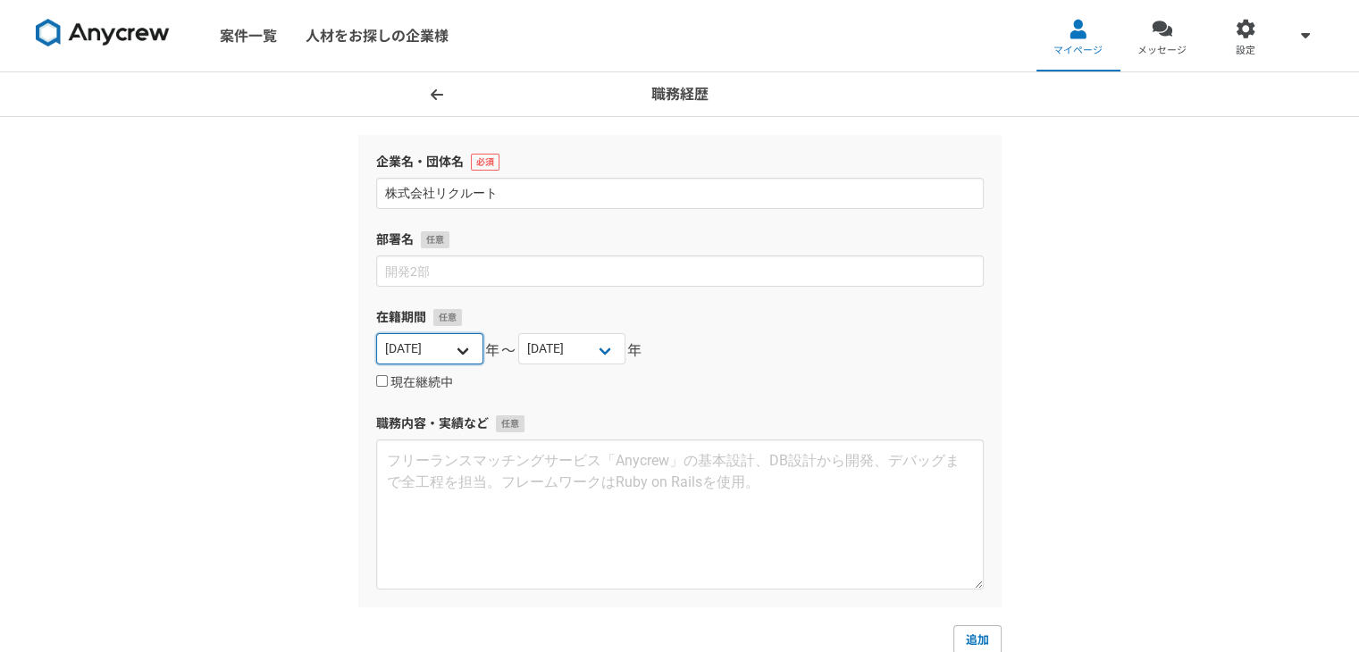
click at [458, 355] on select "[DATE] [DATE] [DATE] [DATE] [DATE] [DATE] [DATE] [DATE] [DATE] [DATE] [DATE] [D…" at bounding box center [429, 348] width 107 height 31
select select "[DATE]"
click at [376, 333] on select "[DATE] [DATE] [DATE] [DATE] [DATE] [DATE] [DATE] [DATE] [DATE] [DATE] [DATE] [D…" at bounding box center [429, 348] width 107 height 31
click at [382, 382] on input "現在継続中" at bounding box center [382, 381] width 12 height 12
checkbox input "true"
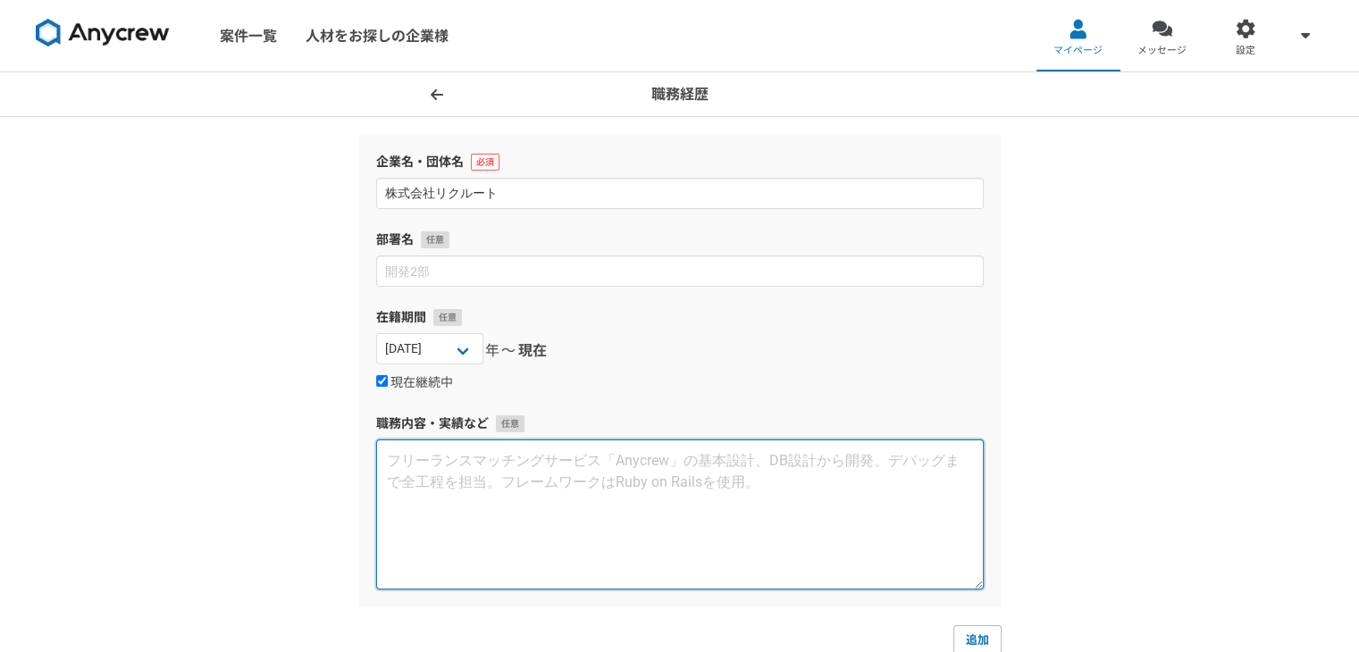
click at [484, 477] on textarea at bounding box center [680, 515] width 608 height 150
type textarea "キャリアアドバイザーとして従事。リーダとしてメンバー複数名のマネジメントも兼務しており、メンター業務にも携わっております。"
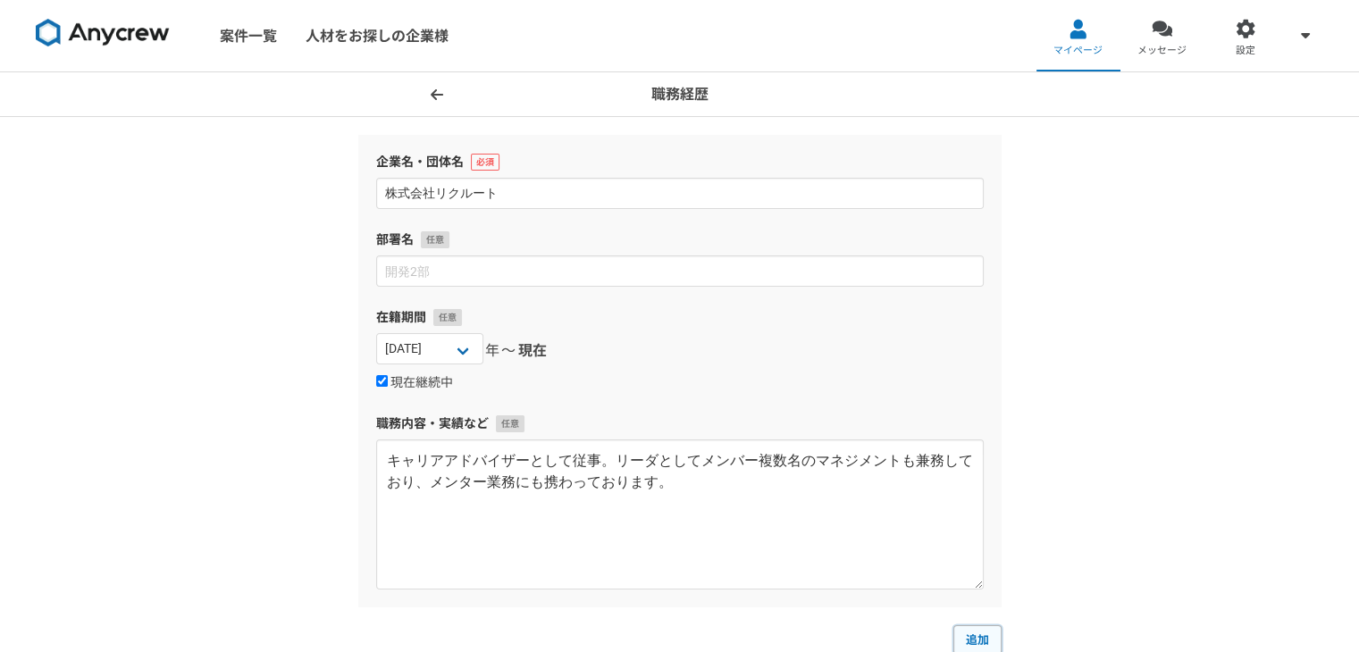
click at [991, 635] on link "追加" at bounding box center [977, 639] width 48 height 29
select select
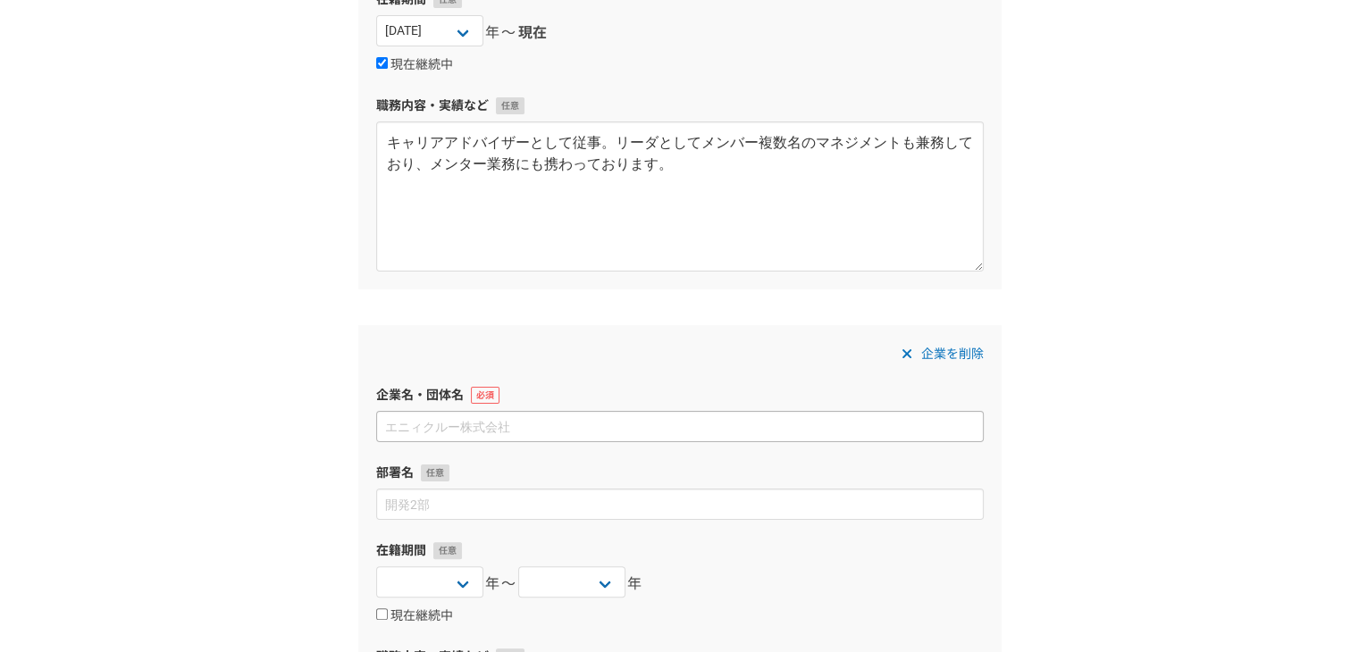
scroll to position [320, 0]
type input "株式会社いい生活"
click at [452, 580] on select "[DATE] [DATE] [DATE] [DATE] [DATE] [DATE] [DATE] [DATE] [DATE] [DATE] [DATE] [D…" at bounding box center [429, 580] width 107 height 31
select select "[DATE]"
click at [376, 565] on select "[DATE] [DATE] [DATE] [DATE] [DATE] [DATE] [DATE] [DATE] [DATE] [DATE] [DATE] [D…" at bounding box center [429, 580] width 107 height 31
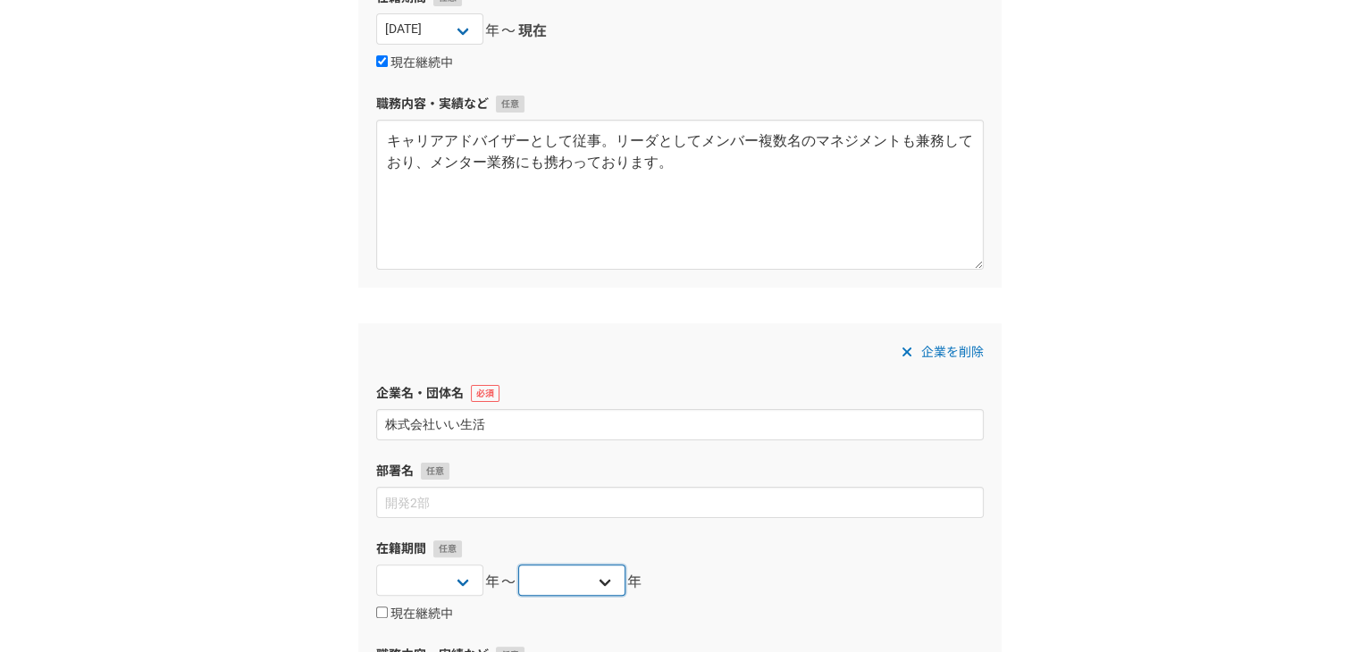
click at [560, 586] on select "[DATE] [DATE] [DATE] [DATE] [DATE] [DATE] [DATE] [DATE] [DATE] [DATE] [DATE] [D…" at bounding box center [571, 580] width 107 height 31
select select "[DATE]"
click at [518, 565] on select "[DATE] [DATE] [DATE] [DATE] [DATE] [DATE] [DATE] [DATE] [DATE] [DATE] [DATE] [D…" at bounding box center [571, 580] width 107 height 31
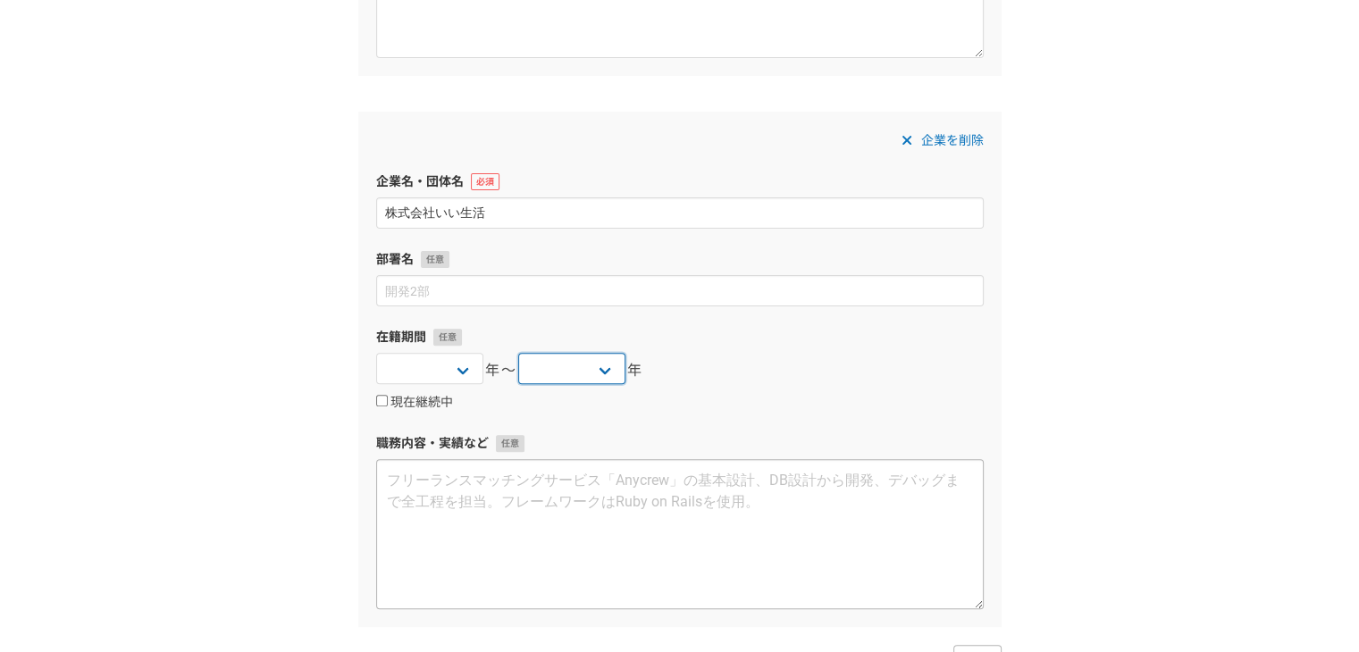
scroll to position [545, 0]
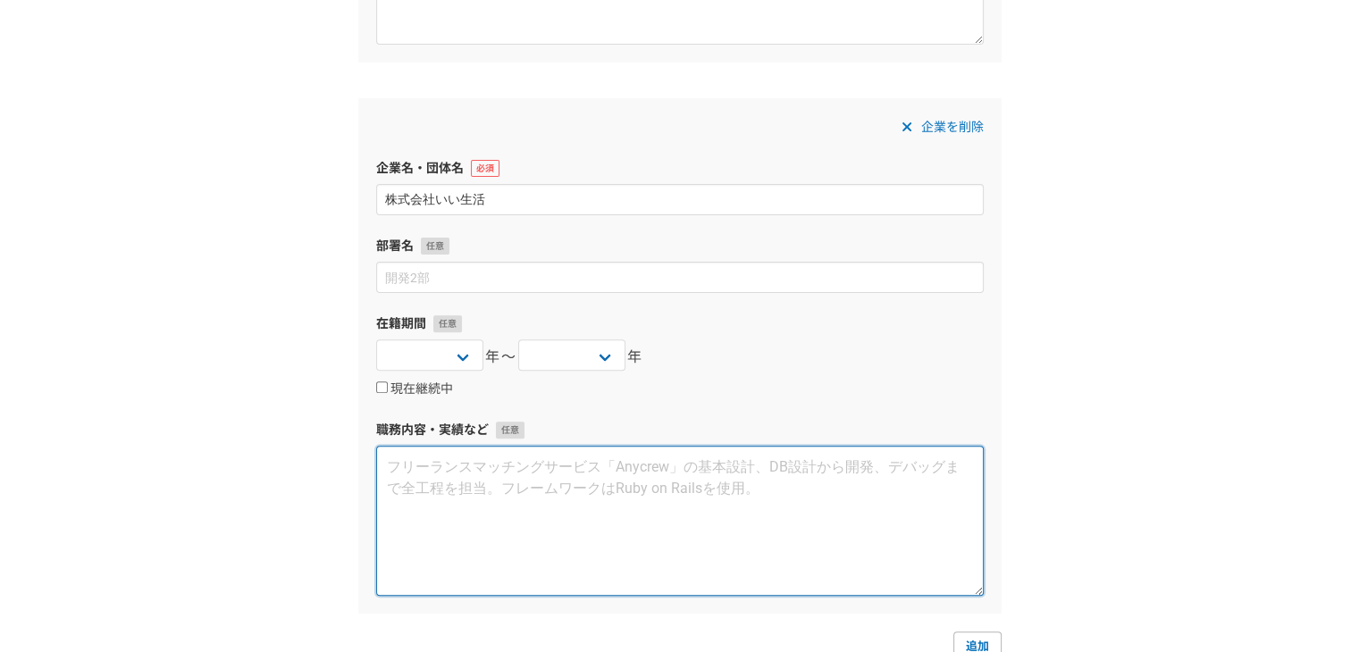
click at [566, 461] on textarea at bounding box center [680, 521] width 608 height 150
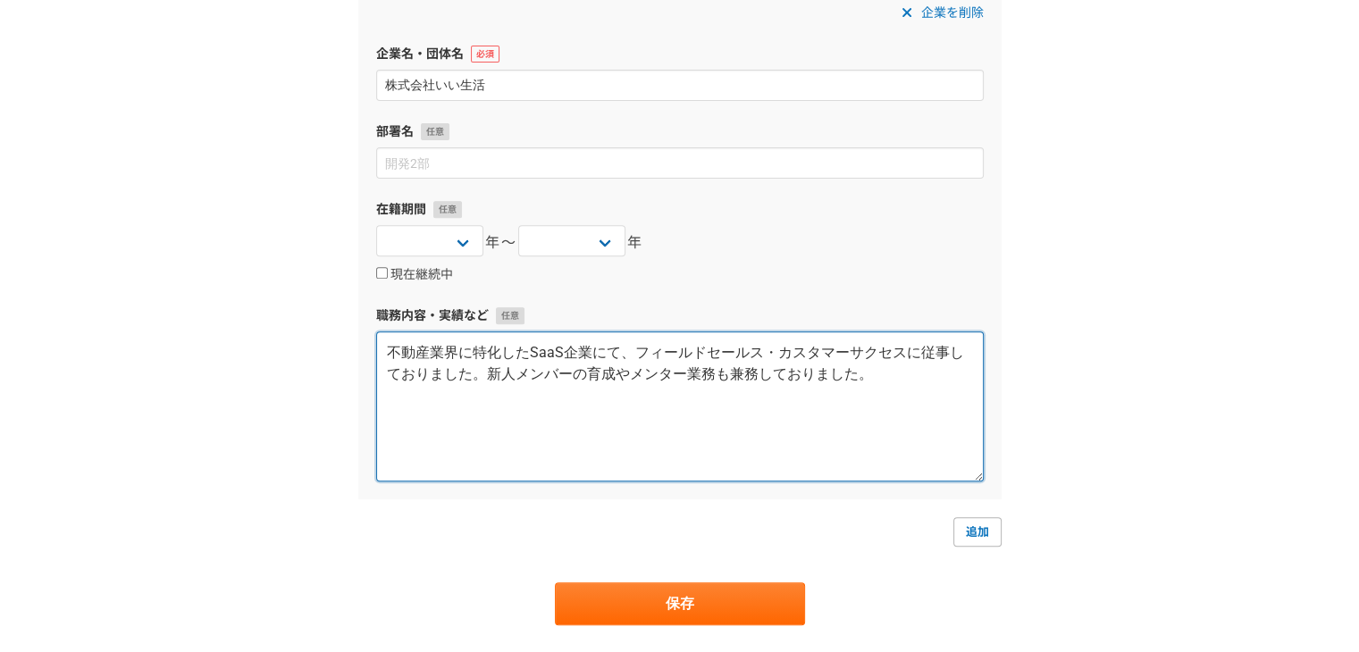
scroll to position [663, 0]
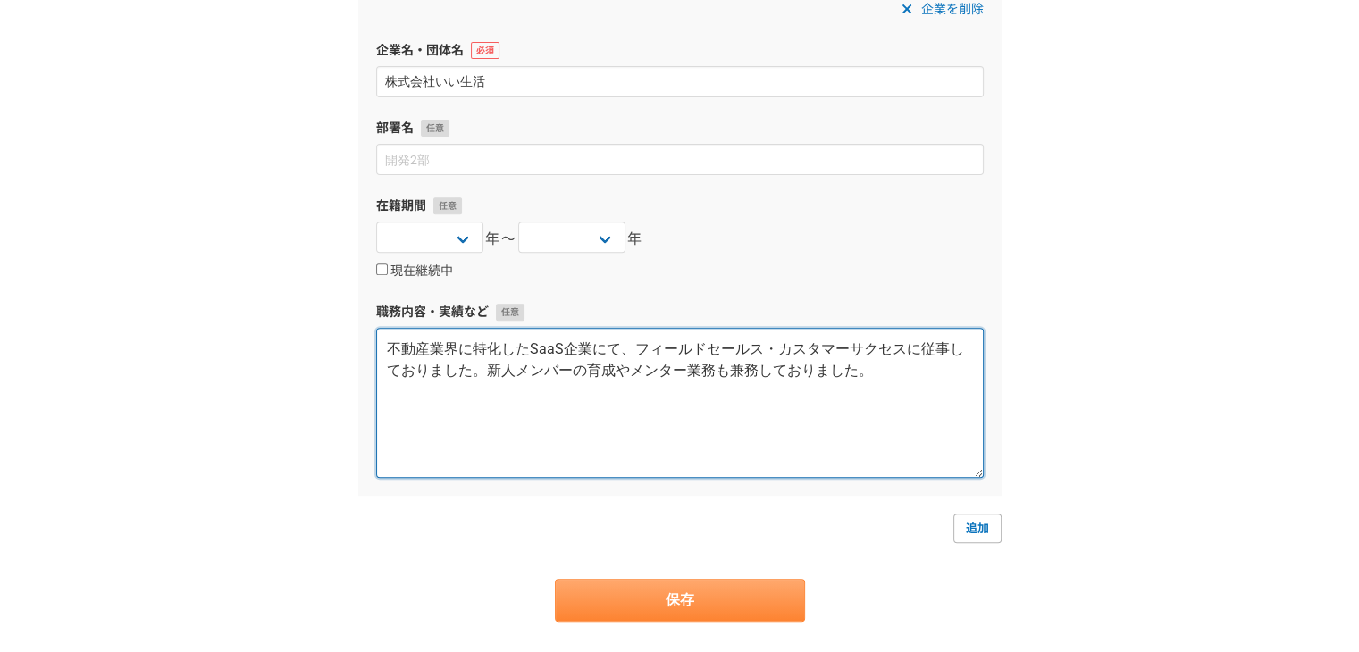
type textarea "不動産業界に特化したSaaS企業にて、フィールドセールス・カスタマーサクセスに従事しておりました。新人メンバーの育成やメンター業務も兼務しておりました。"
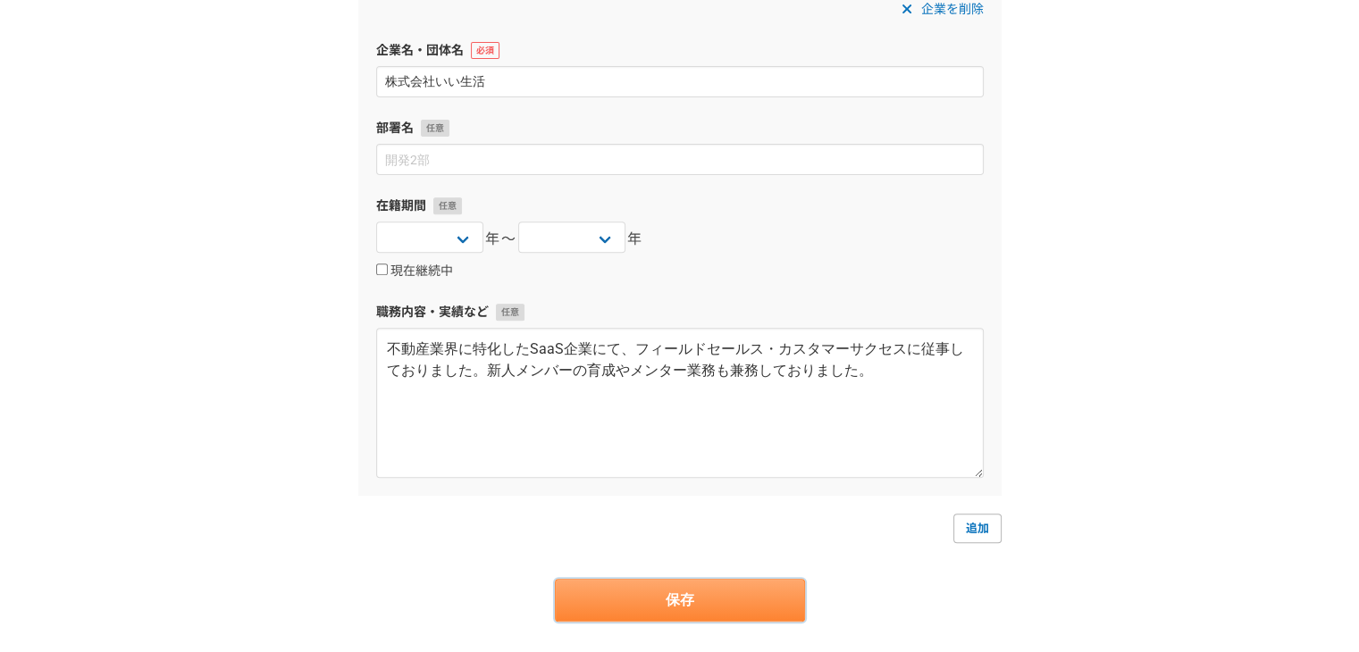
click at [735, 598] on button "保存" at bounding box center [680, 600] width 250 height 43
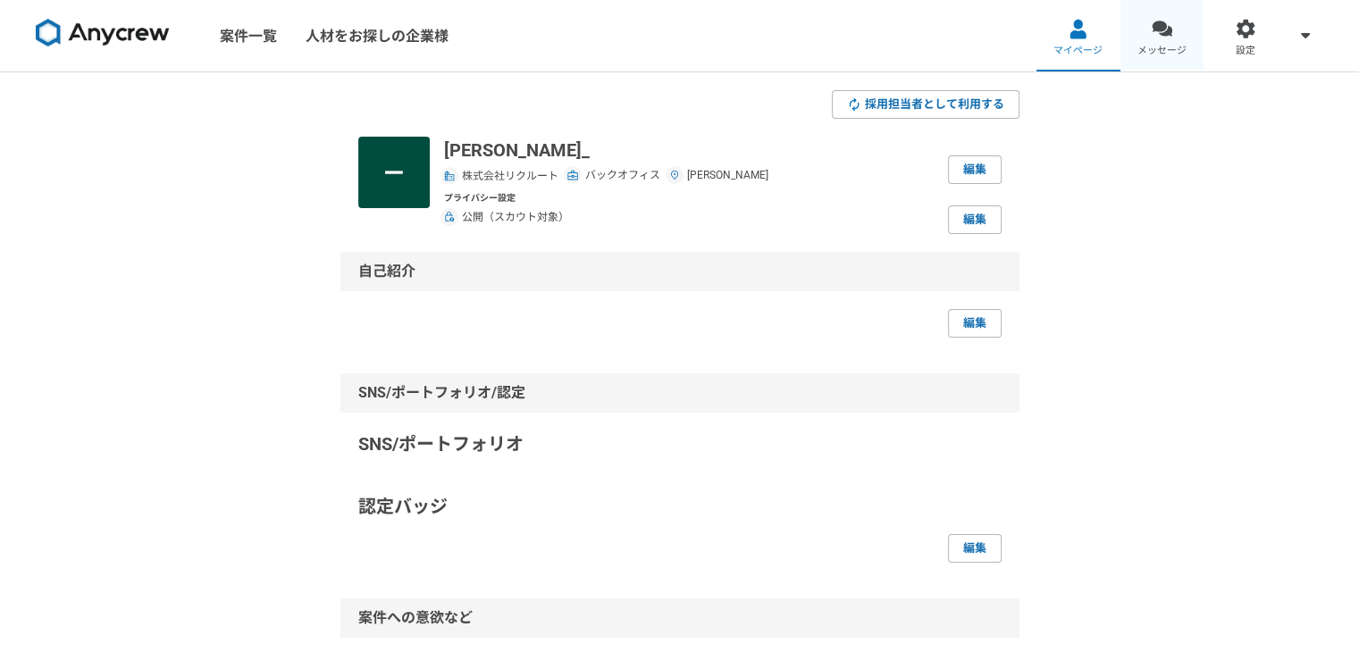
click at [1155, 38] on div at bounding box center [1162, 29] width 21 height 21
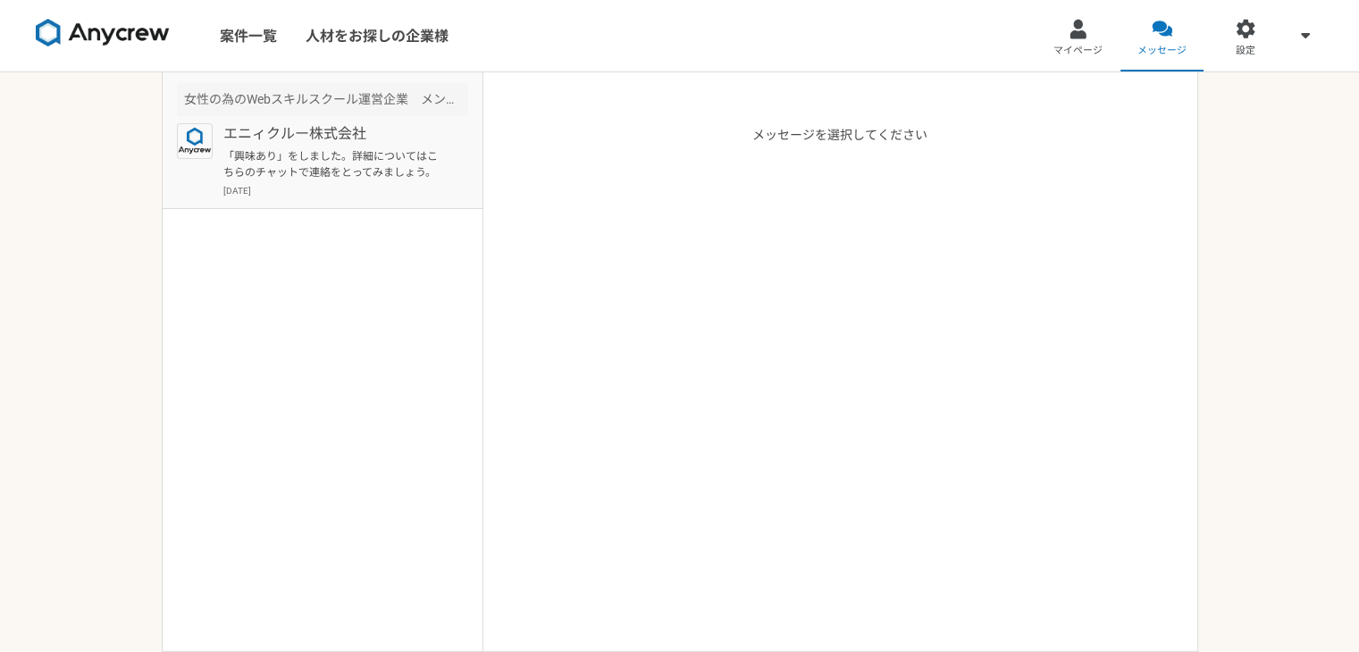
click at [251, 116] on article "女性の為のWebスキルスクール運営企業　メンター業務 エニィクルー株式会社 「興味あり」をしました。詳細についてはこちらのチャットで連絡をとってみましょう。 …" at bounding box center [323, 140] width 320 height 137
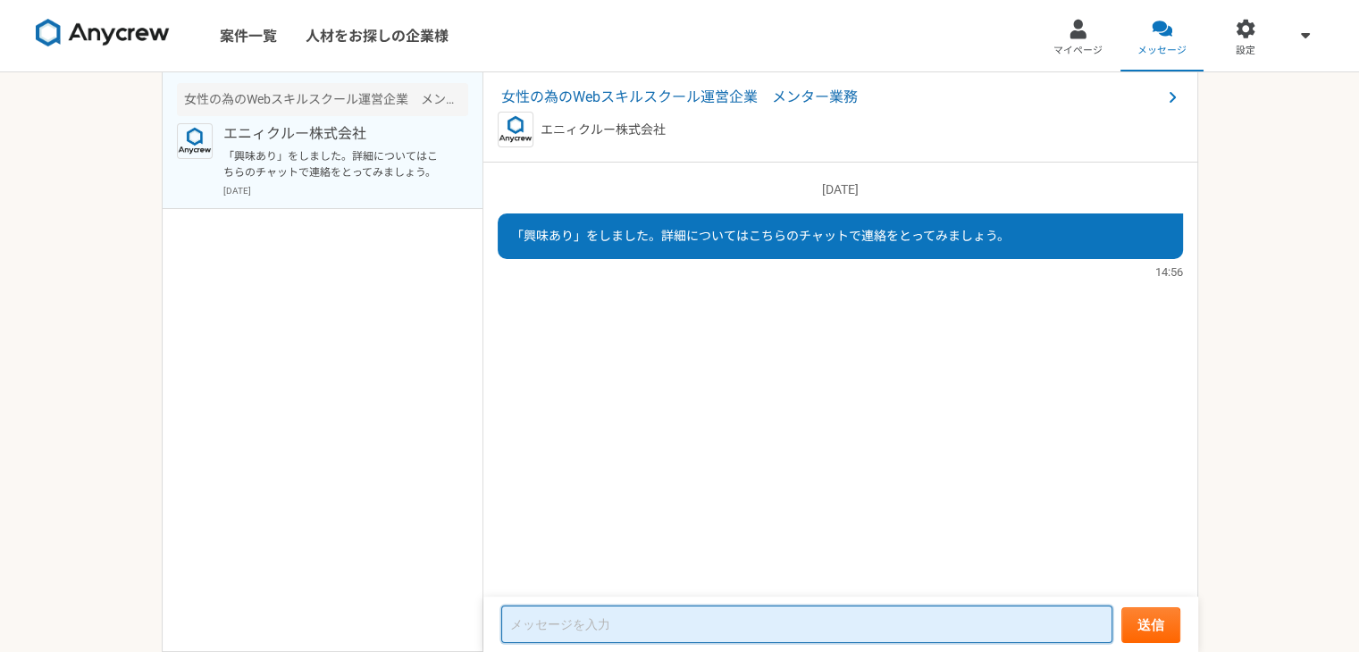
click at [626, 623] on textarea at bounding box center [806, 625] width 611 height 38
type textarea "初"
type textarea "お"
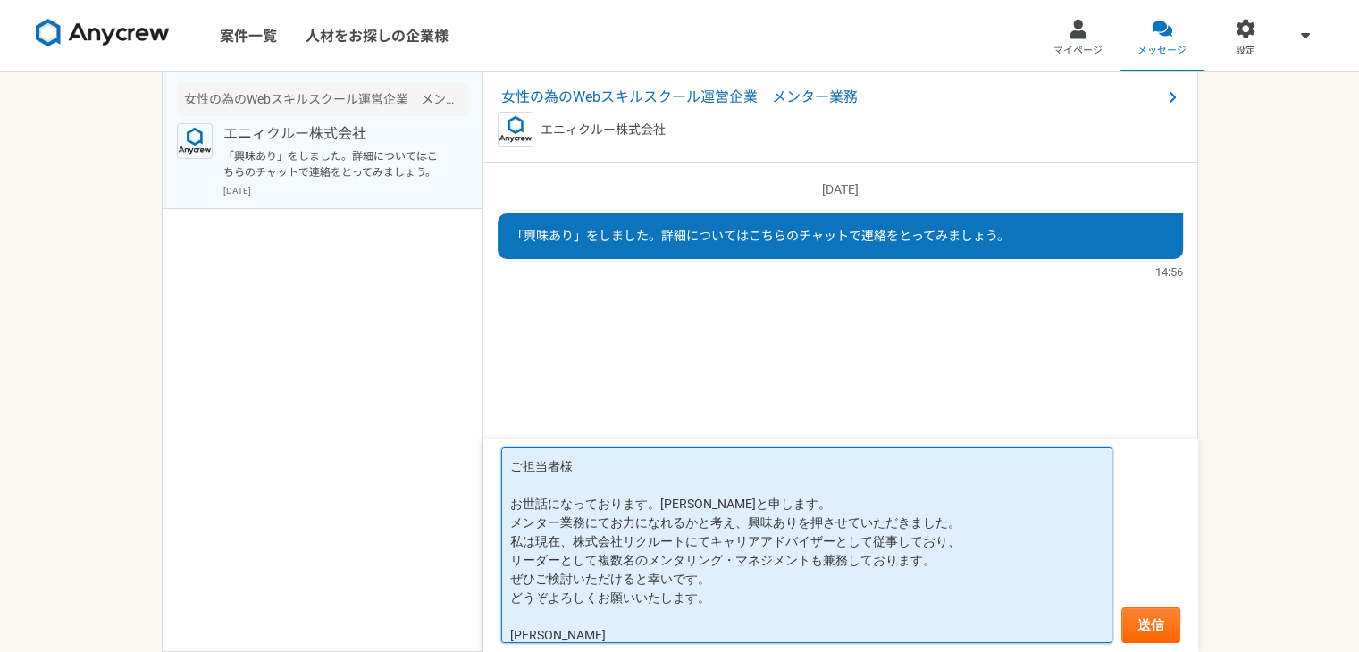
click at [797, 501] on textarea "ご担当者様 お世話になっております。[PERSON_NAME]と申します。 メンター業務にてお力になれるかと考え、興味ありを押させていただきました。 私は現在…" at bounding box center [806, 546] width 611 height 196
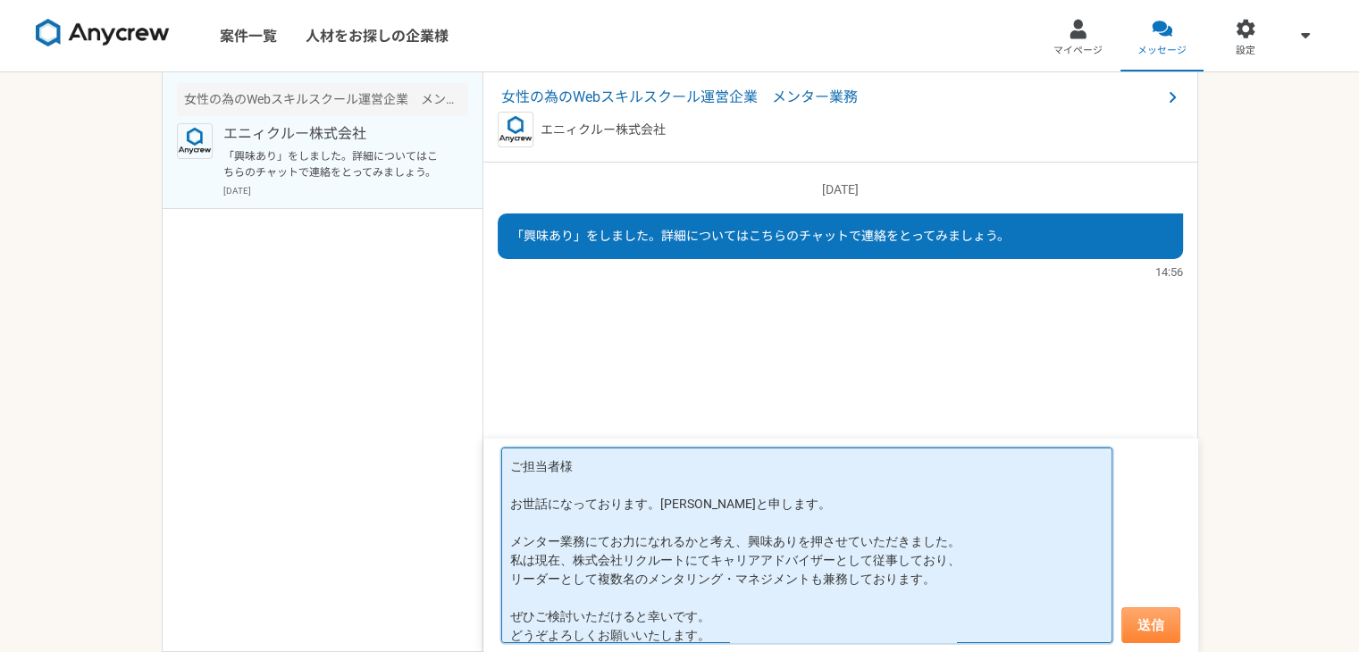
type textarea "ご担当者様 お世話になっております。[PERSON_NAME]と申します。 メンター業務にてお力になれるかと考え、興味ありを押させていただきました。 私は現在…"
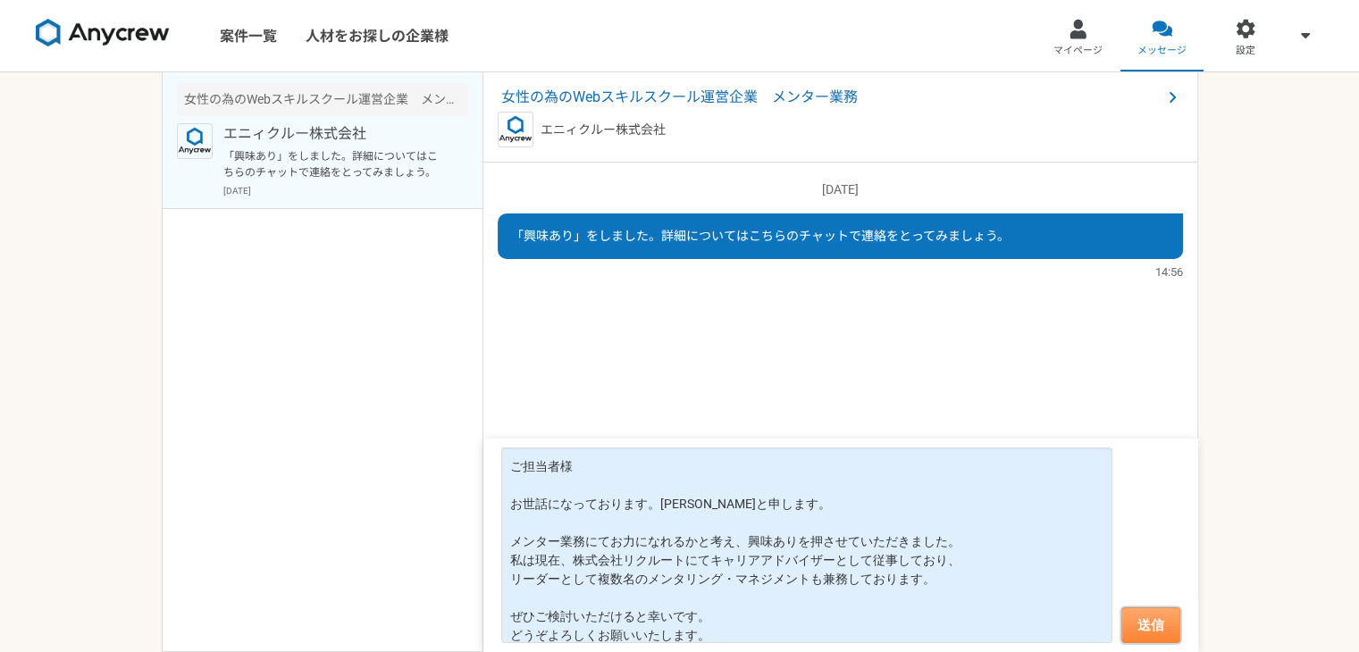
click at [1174, 640] on button "送信" at bounding box center [1150, 626] width 59 height 36
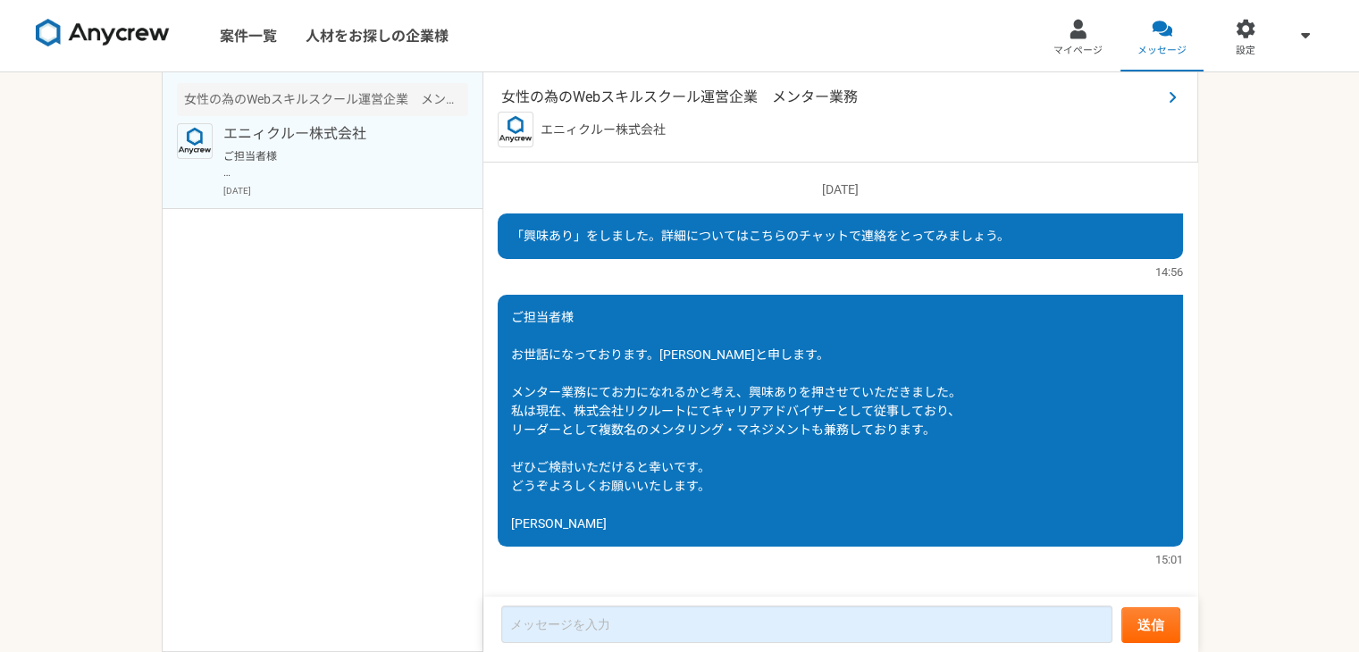
click at [757, 96] on span "女性の為のWebスキルスクール運営企業　メンター業務" at bounding box center [831, 97] width 660 height 21
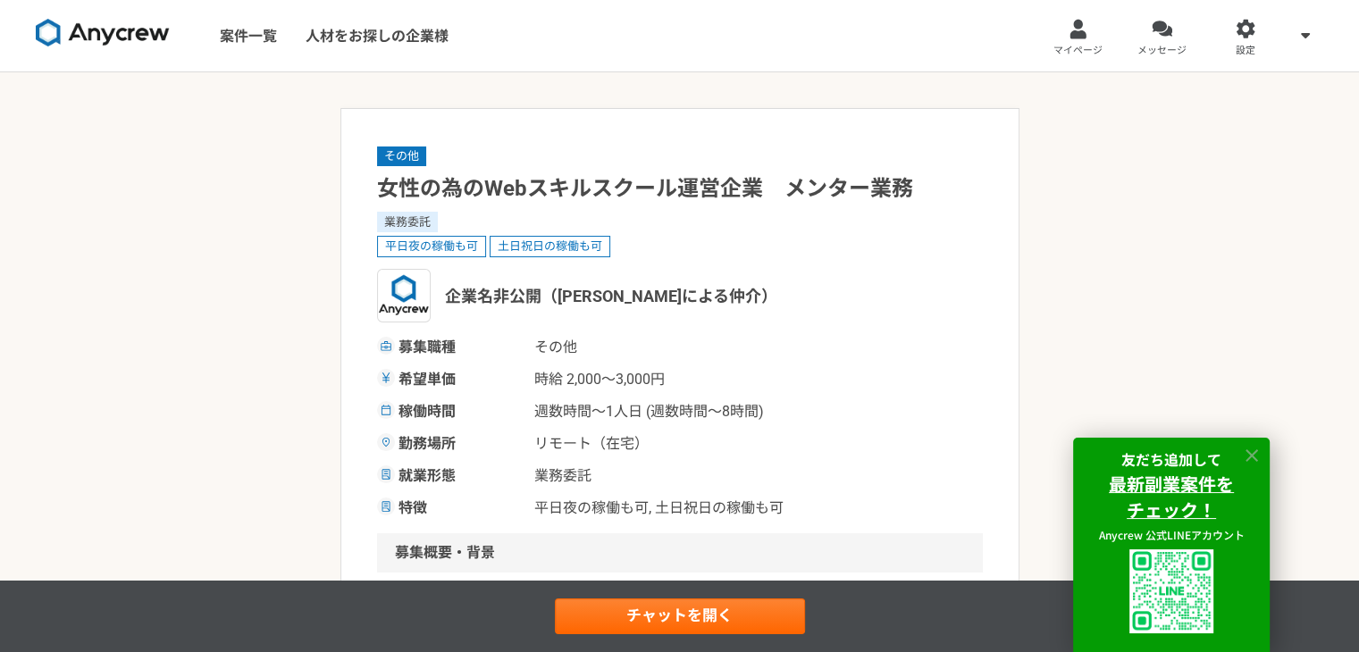
click at [1248, 450] on icon at bounding box center [1252, 455] width 13 height 13
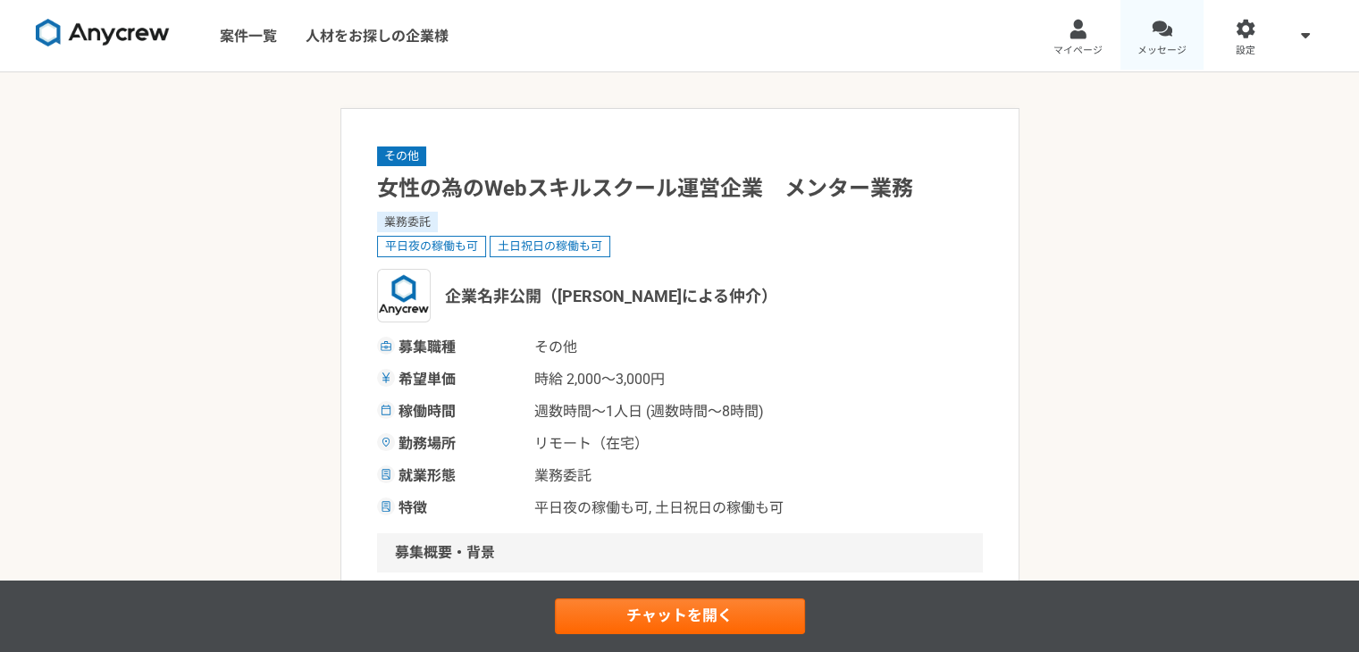
click at [1169, 40] on link "メッセージ" at bounding box center [1163, 35] width 84 height 71
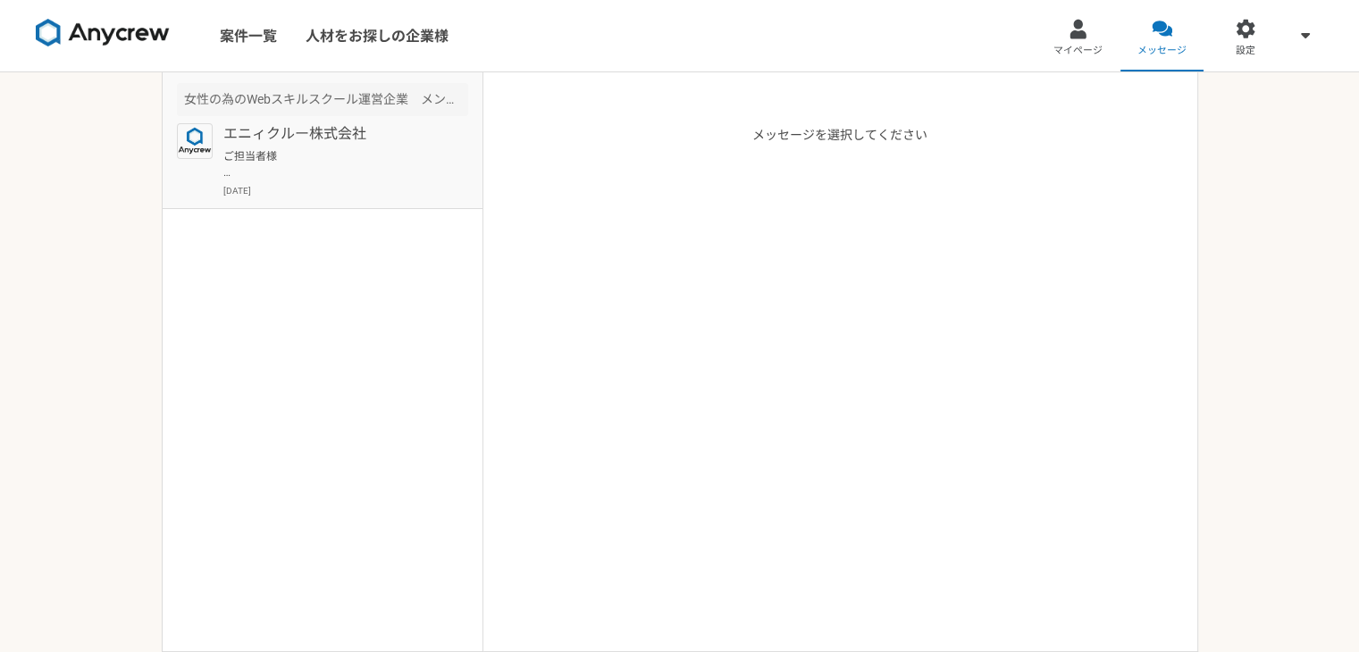
click at [390, 143] on p "エニィクルー株式会社" at bounding box center [333, 133] width 221 height 21
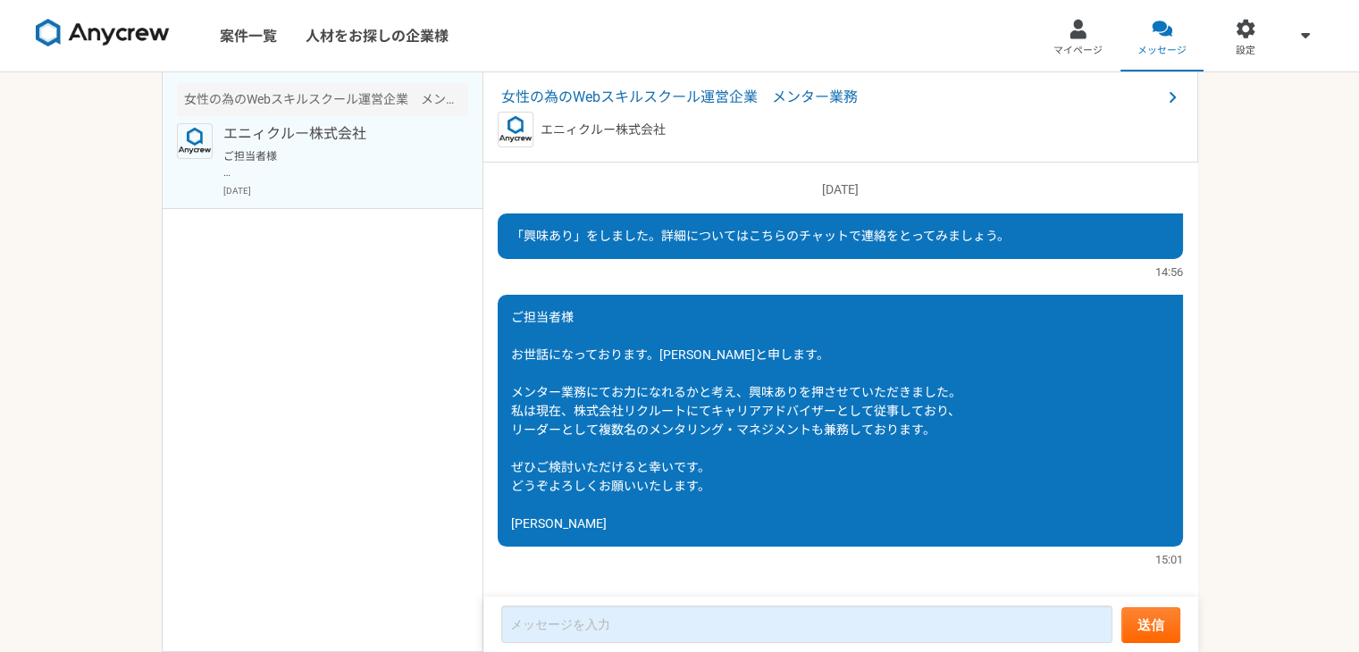
scroll to position [23, 0]
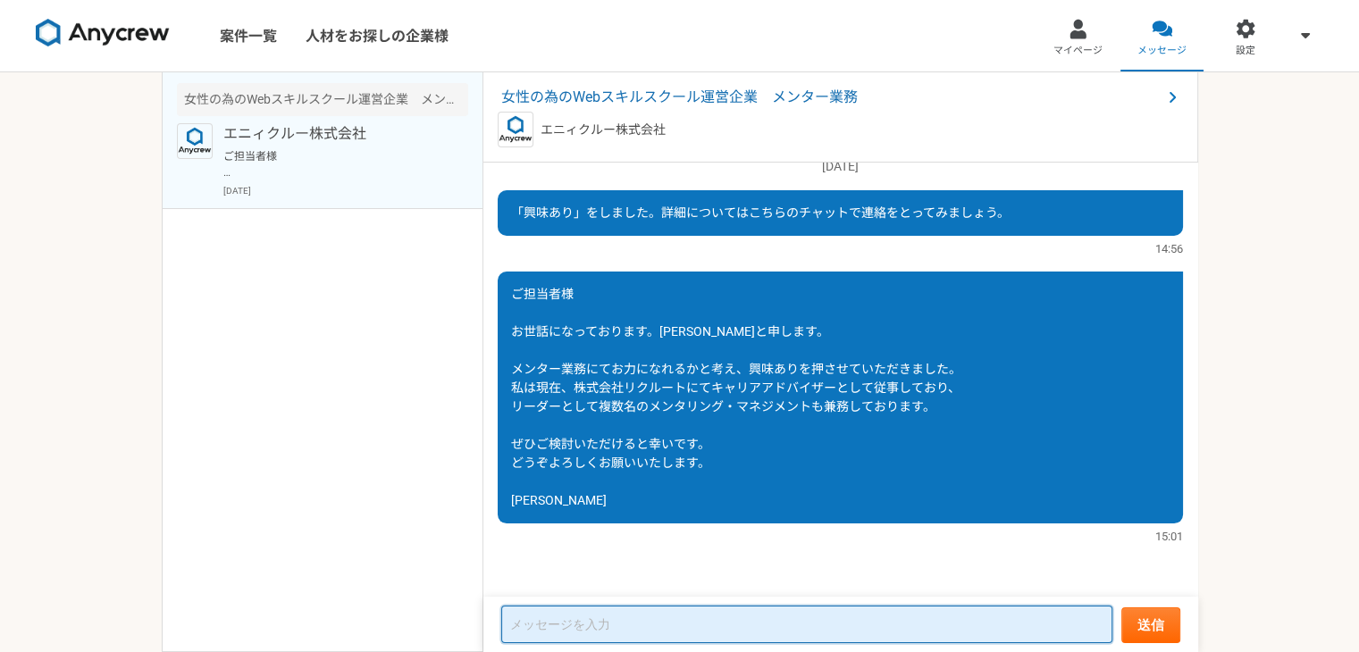
click at [686, 628] on textarea at bounding box center [806, 625] width 611 height 38
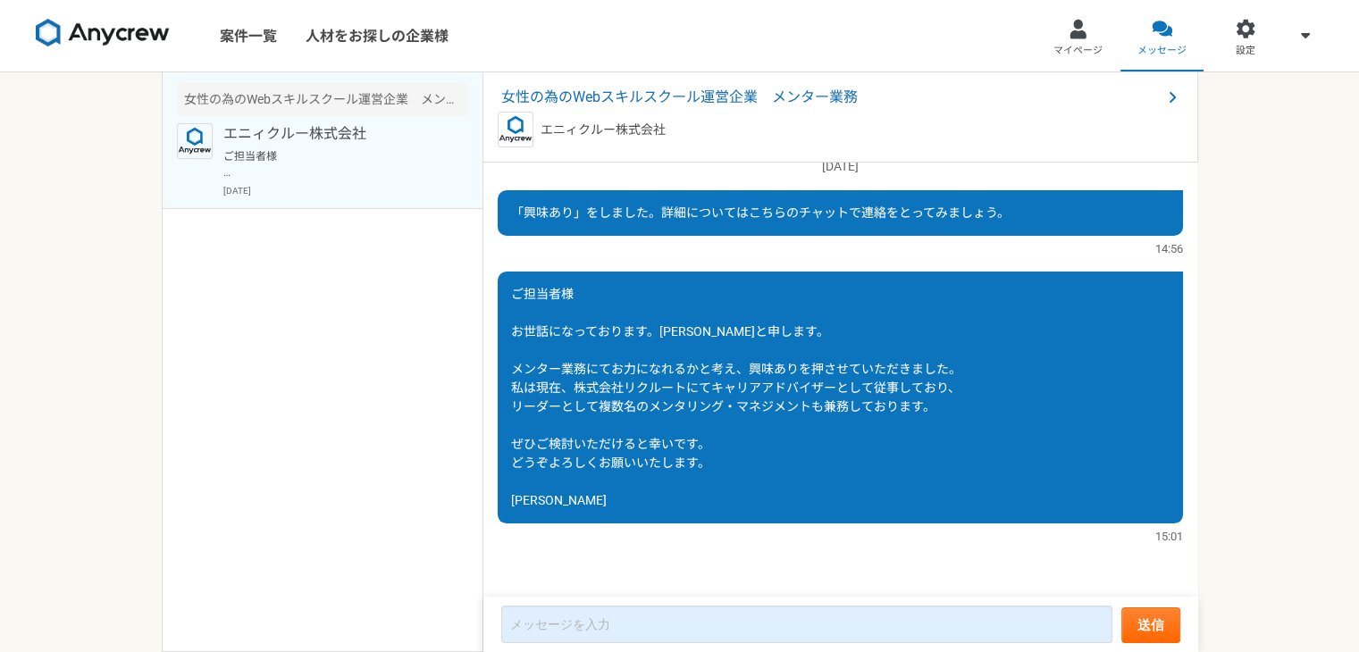
click at [1059, 302] on div "ご担当者様 お世話になっております。[PERSON_NAME]と申します。 メンター業務にてお力になれるかと考え、興味ありを押させていただきました。 私は現在…" at bounding box center [840, 398] width 685 height 252
drag, startPoint x: 1059, startPoint y: 302, endPoint x: 917, endPoint y: 342, distance: 147.7
click at [917, 342] on div "ご担当者様 お世話になっております。[PERSON_NAME]と申します。 メンター業務にてお力になれるかと考え、興味ありを押させていただきました。 私は現在…" at bounding box center [840, 398] width 685 height 252
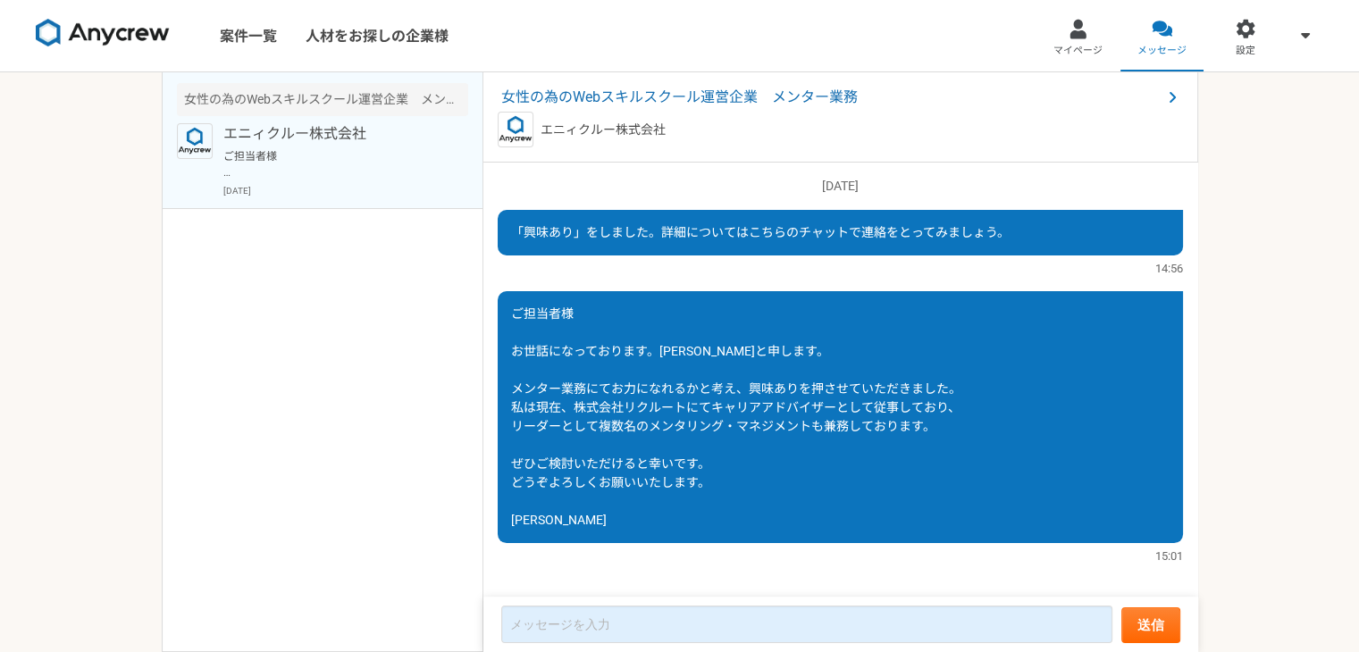
scroll to position [0, 0]
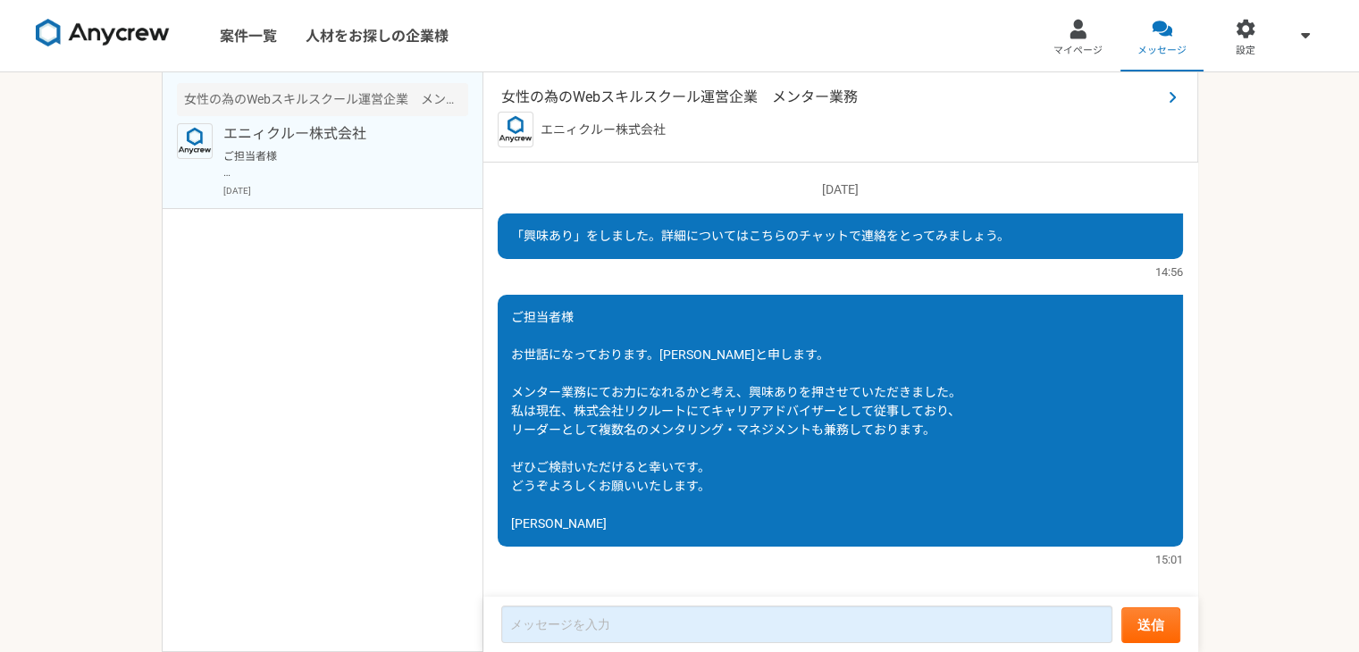
click at [604, 97] on span "女性の為のWebスキルスクール運営企業　メンター業務" at bounding box center [831, 97] width 660 height 21
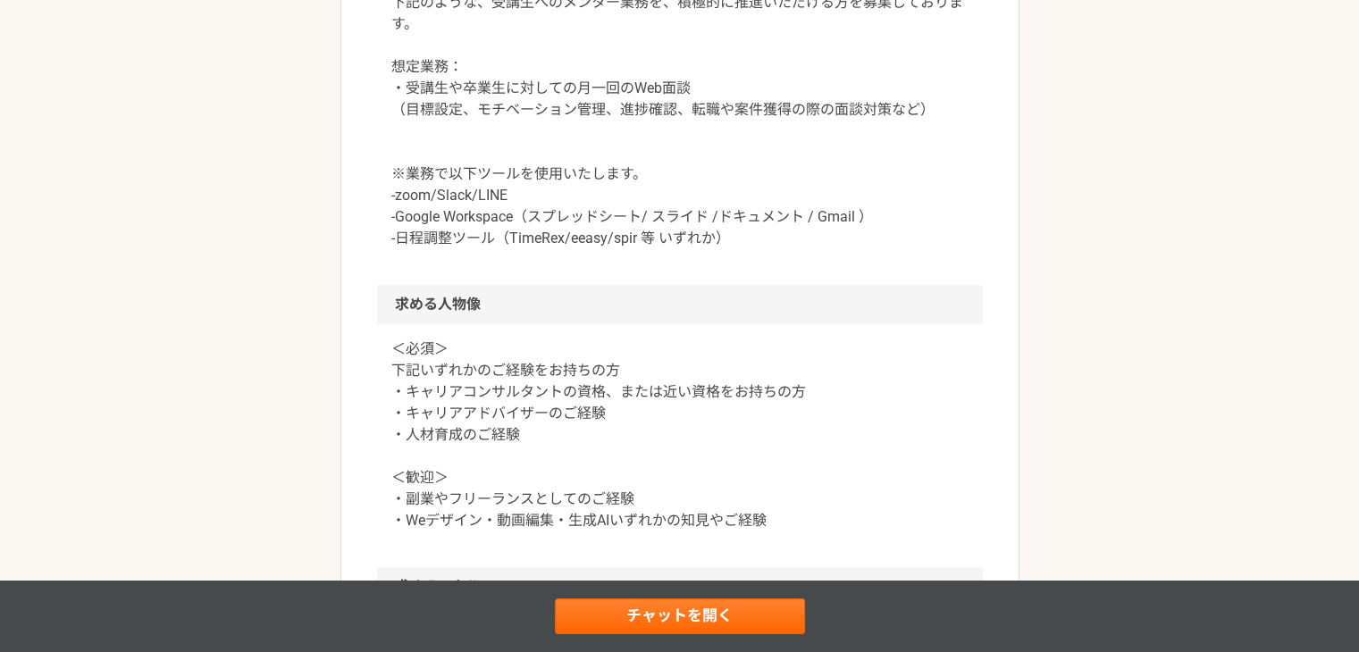
scroll to position [1004, 0]
drag, startPoint x: 407, startPoint y: 113, endPoint x: 684, endPoint y: 115, distance: 276.1
click at [684, 115] on p "下記のような、受講生へのメンター業務を、積極的に推進いただける方を募集しております。 想定業務： ・受講生や卒業生に対しての月一回のWeb面談 （目標設定、モ…" at bounding box center [679, 122] width 577 height 257
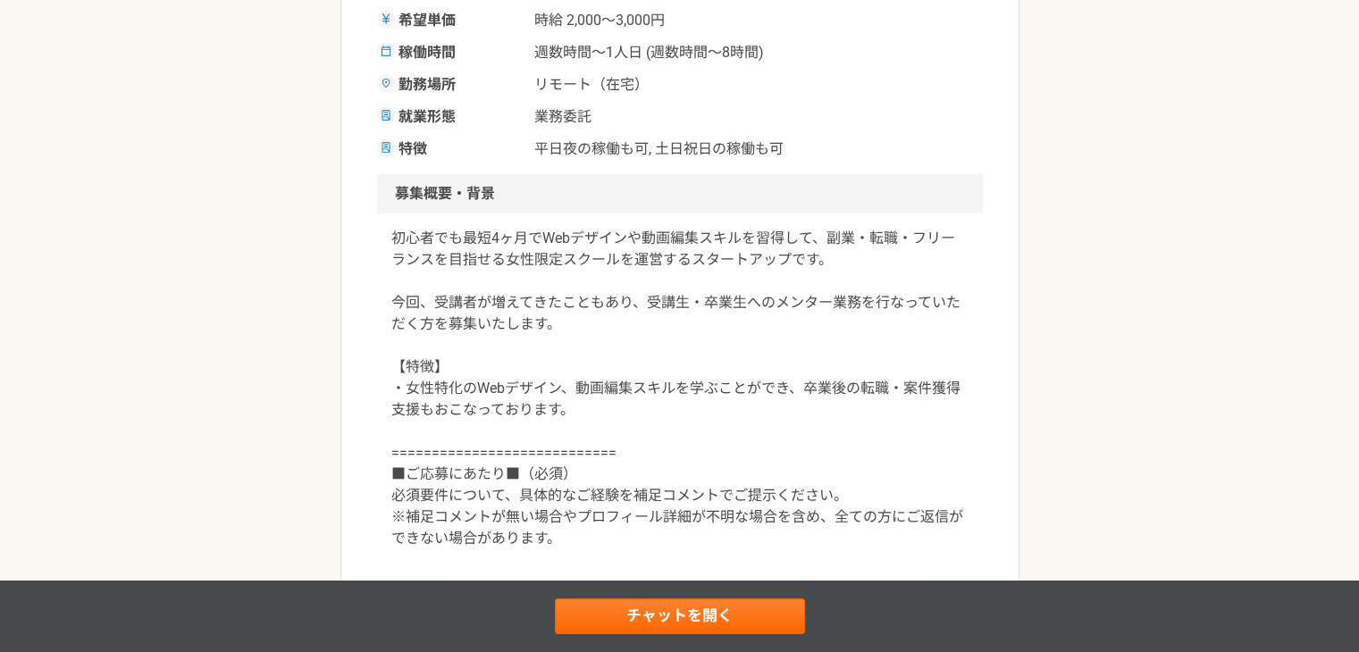
scroll to position [0, 0]
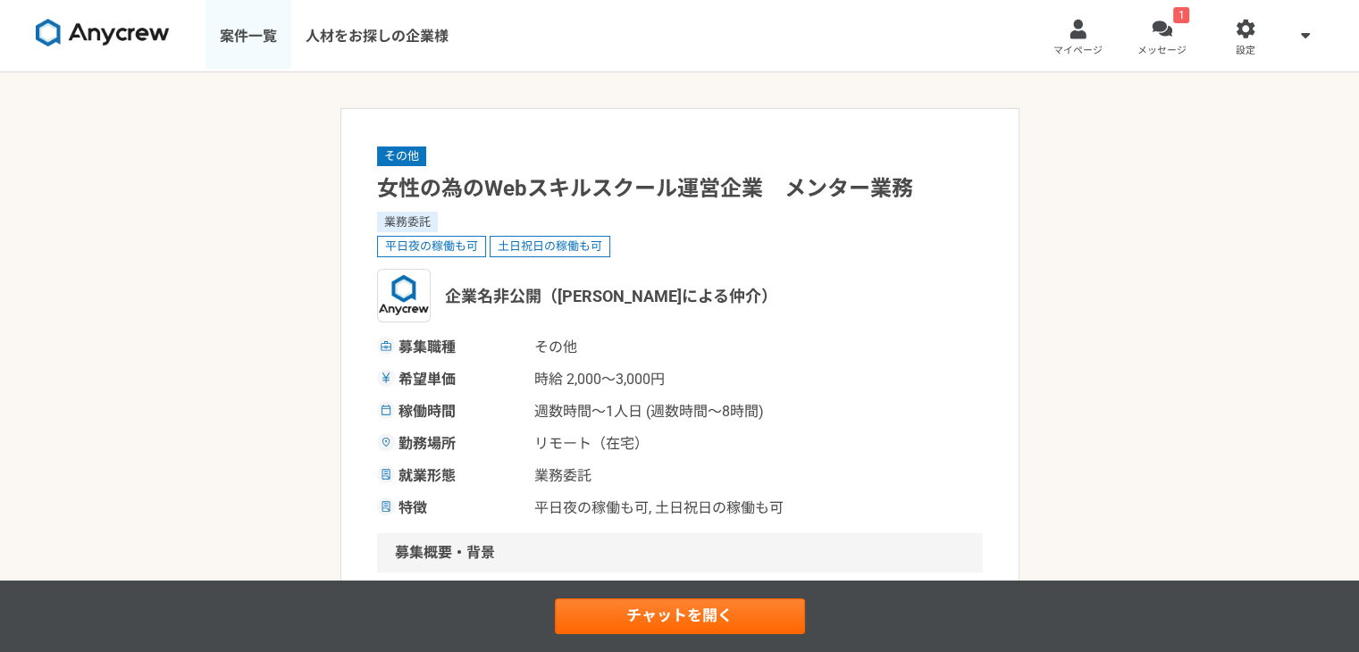
click at [257, 24] on link "案件一覧" at bounding box center [249, 35] width 86 height 71
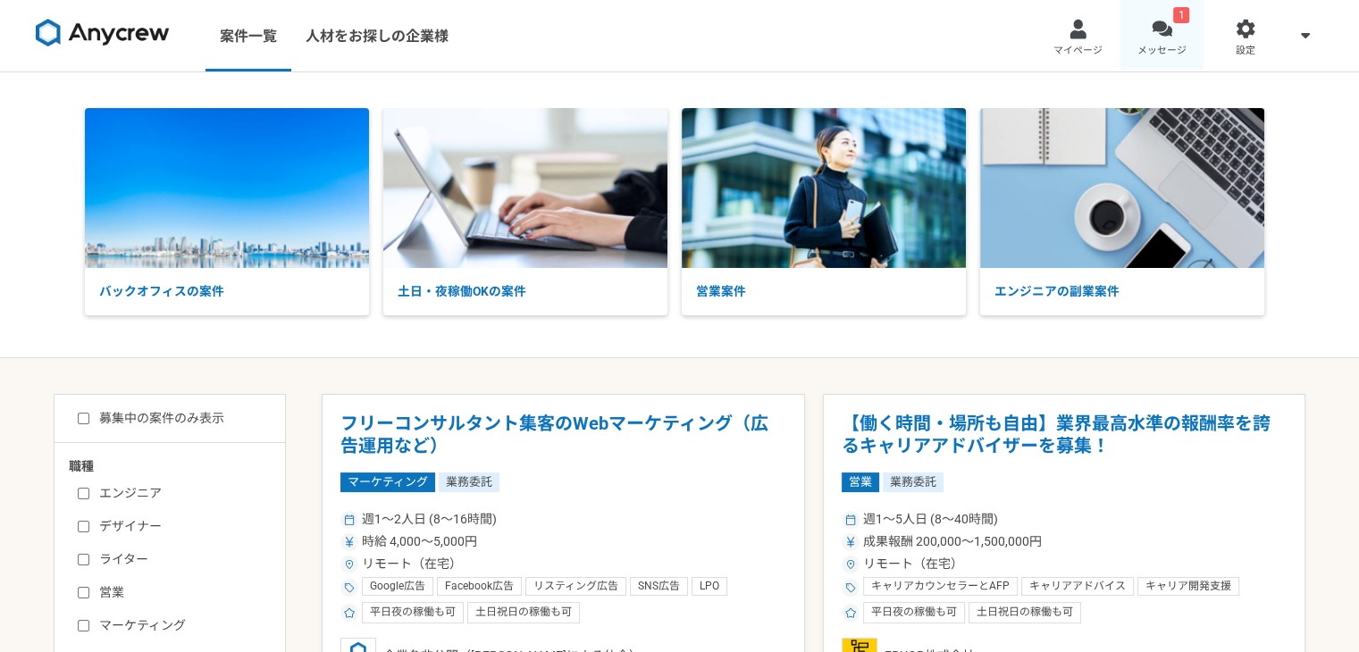
click at [1188, 40] on link "1 メッセージ" at bounding box center [1163, 35] width 84 height 71
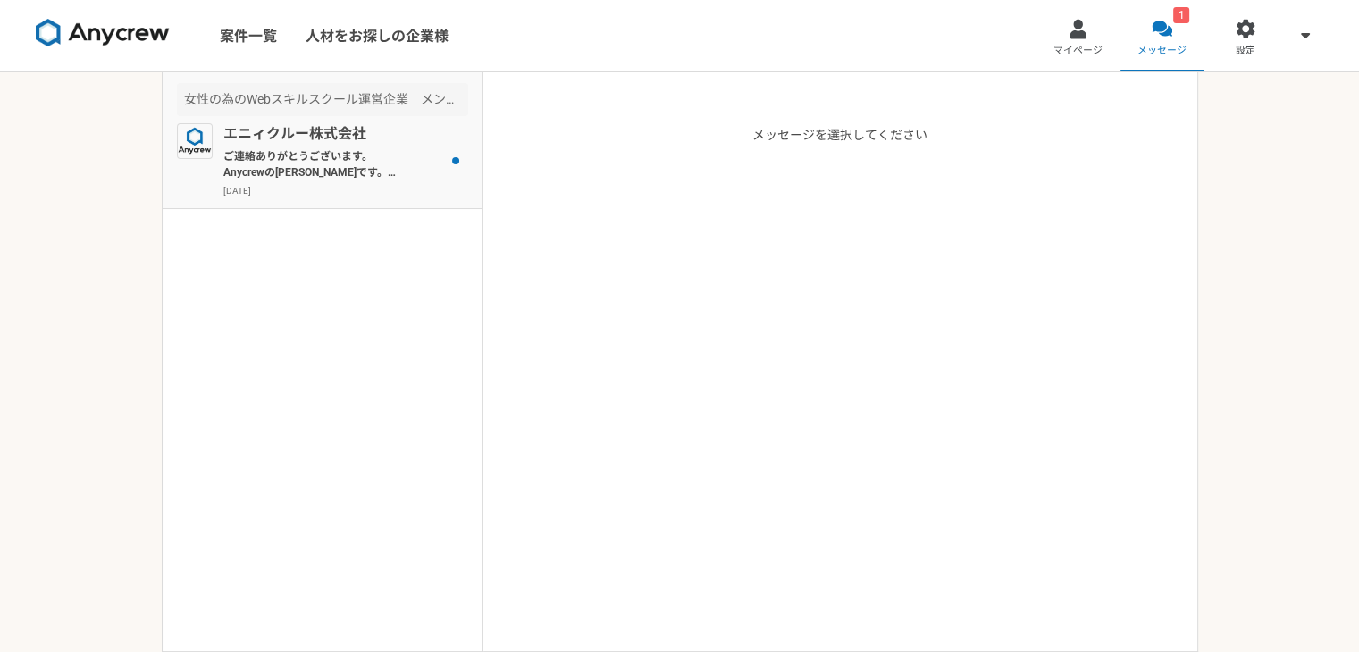
click at [300, 145] on div "エニィクルー株式会社 ご連絡ありがとうございます。 Anycrewの[PERSON_NAME]です。 それでは一度オンラインにて、クライアント様の情報や、現在…" at bounding box center [345, 160] width 245 height 74
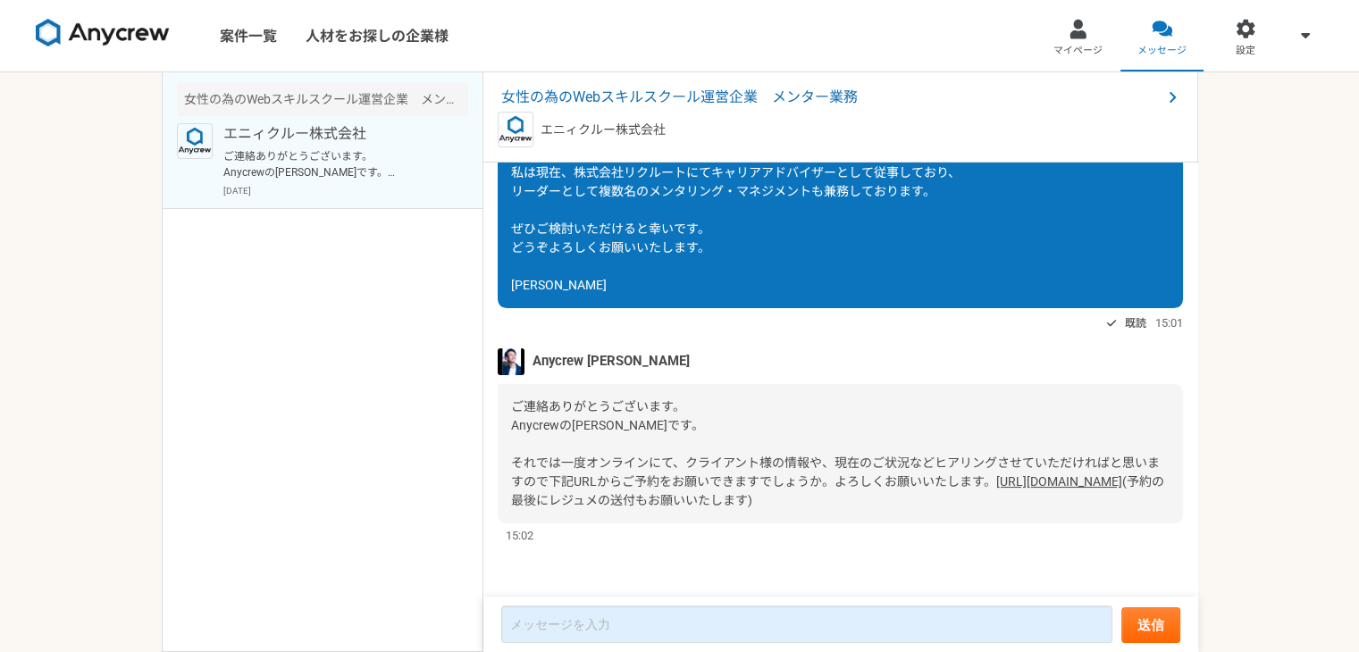
scroll to position [280, 0]
drag, startPoint x: 897, startPoint y: 235, endPoint x: 515, endPoint y: 311, distance: 389.9
click at [515, 311] on div "[DATE] 「興味あり」をしました。詳細についてはこちらのチャットで連絡をとってみましょう。 既読 14:56 ご担当者様 お世話になっております。[PER…" at bounding box center [840, 381] width 715 height 436
click at [565, 351] on span "Anycrew [PERSON_NAME]" at bounding box center [611, 361] width 157 height 20
click at [996, 487] on link "[URL][DOMAIN_NAME]" at bounding box center [1059, 481] width 126 height 14
